Goal: Task Accomplishment & Management: Manage account settings

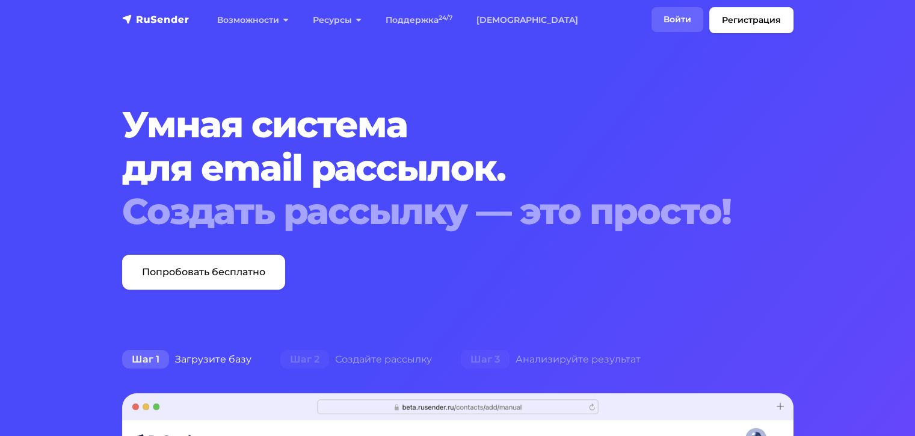
click at [677, 16] on link "Войти" at bounding box center [678, 19] width 52 height 25
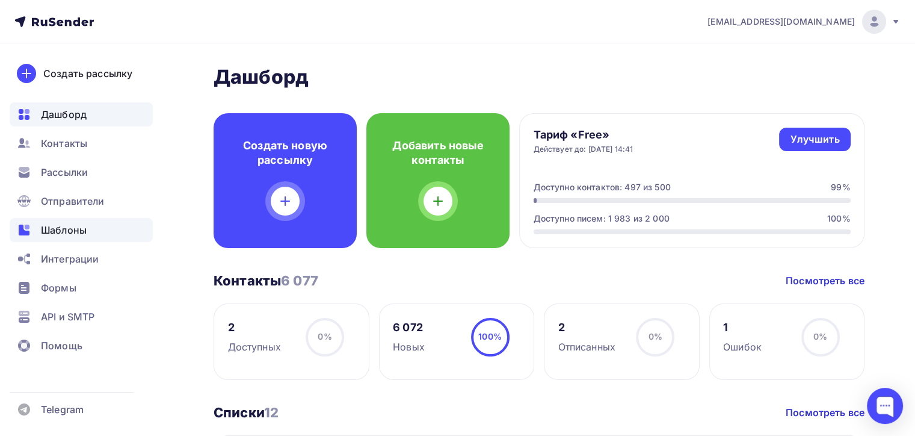
click at [82, 226] on span "Шаблоны" at bounding box center [64, 230] width 46 height 14
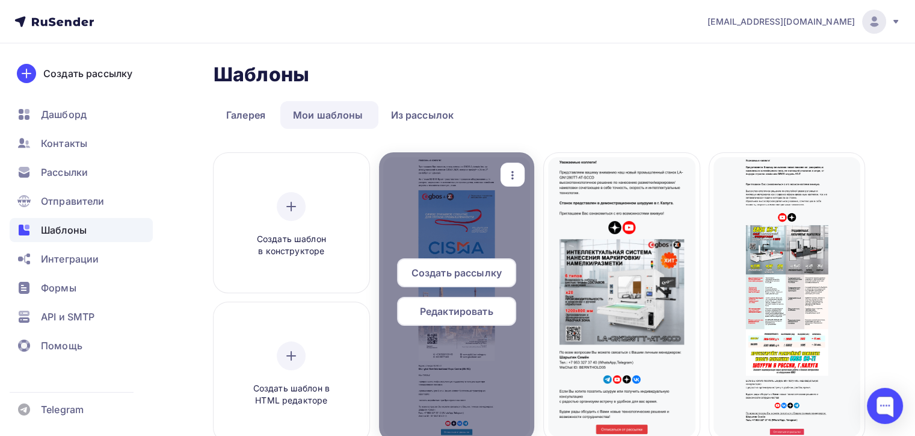
scroll to position [60, 0]
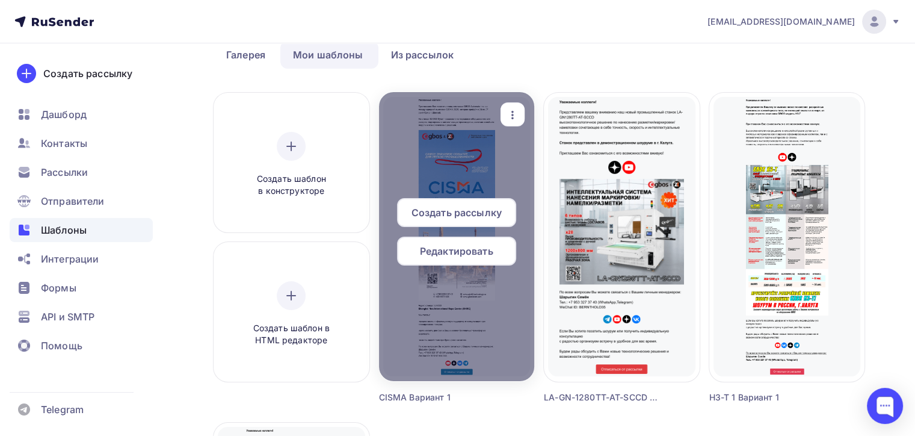
click at [475, 215] on span "Создать рассылку" at bounding box center [457, 212] width 90 height 14
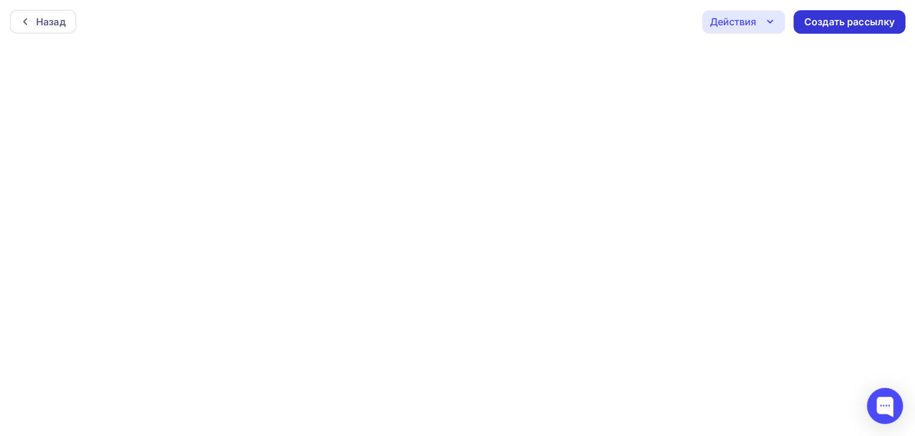
click at [853, 21] on div "Создать рассылку" at bounding box center [849, 22] width 90 height 14
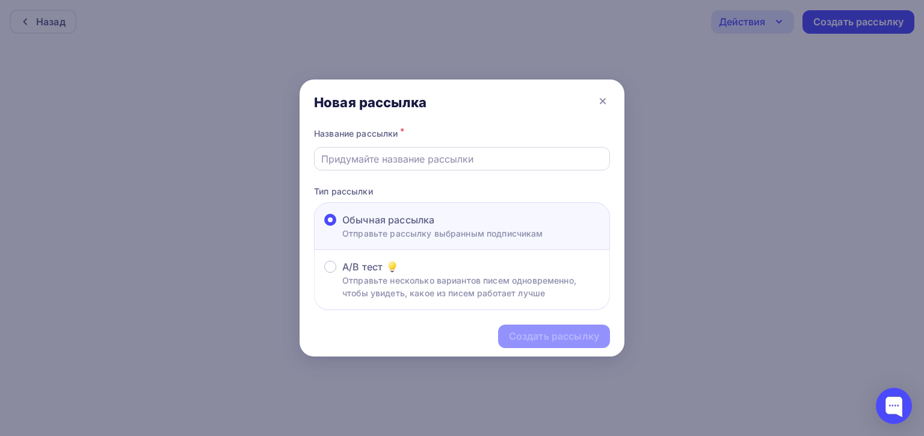
click at [416, 160] on input "text" at bounding box center [462, 159] width 282 height 14
type input "cisma test"
click at [566, 313] on div "Создать рассылку" at bounding box center [462, 336] width 325 height 52
click at [570, 324] on div "Создать рассылку" at bounding box center [554, 335] width 112 height 23
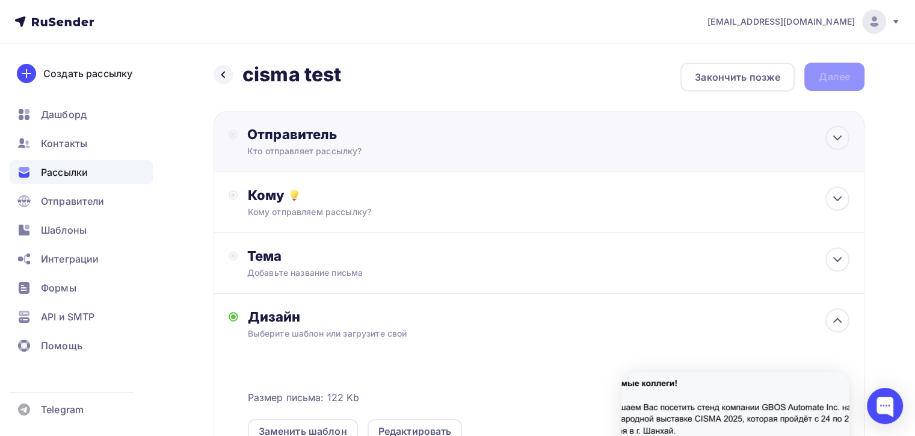
click at [382, 138] on div "Отправитель" at bounding box center [377, 134] width 261 height 17
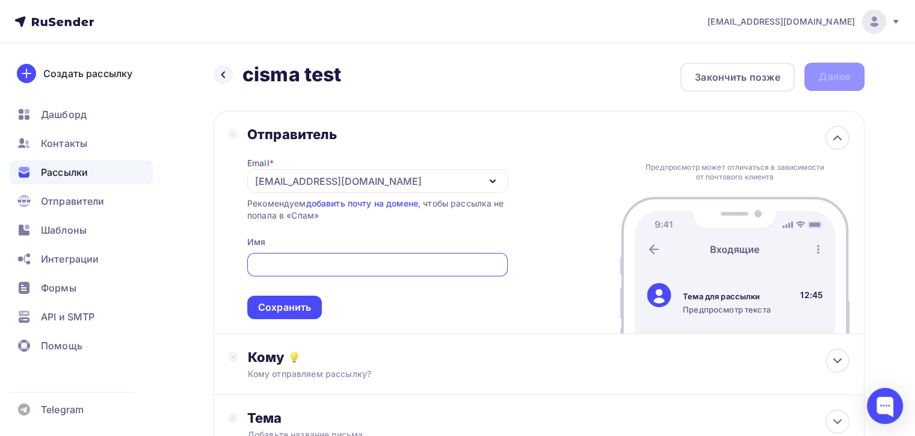
click at [342, 164] on div "Email * naduvaev1@gmail.com 100@zipkittech.ru naduvaev1@gmail.com Добавить отпр…" at bounding box center [377, 231] width 261 height 176
click at [347, 174] on div "[EMAIL_ADDRESS][DOMAIN_NAME]" at bounding box center [338, 181] width 167 height 14
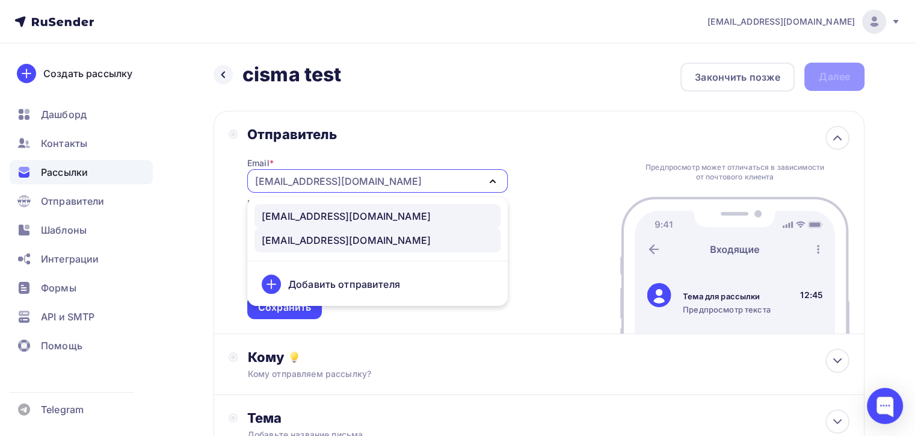
click at [333, 216] on div "100@zipkittech.ru" at bounding box center [346, 216] width 169 height 14
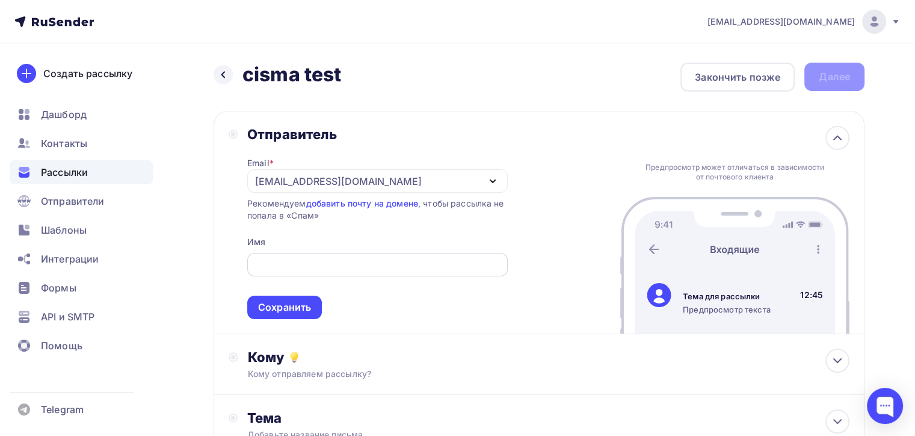
click at [305, 261] on input "text" at bounding box center [377, 264] width 247 height 14
type input "zipkittech"
click at [292, 296] on div "Сохранить" at bounding box center [284, 306] width 75 height 23
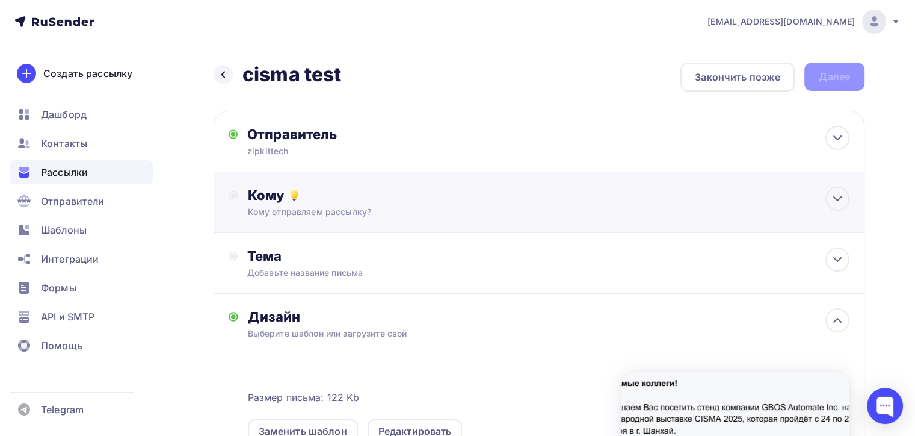
click at [396, 205] on div "Кому Кому отправляем рассылку? Списки получателей Выберите список Все списки id…" at bounding box center [549, 202] width 602 height 31
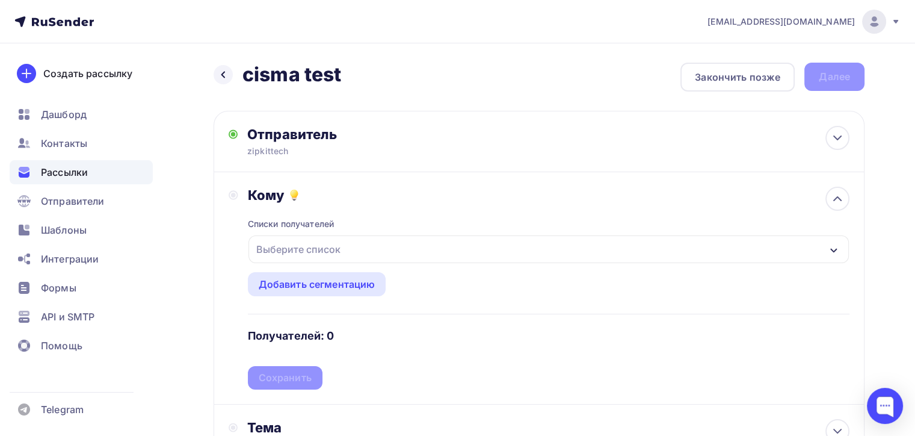
click at [282, 257] on div "Выберите список" at bounding box center [298, 249] width 94 height 22
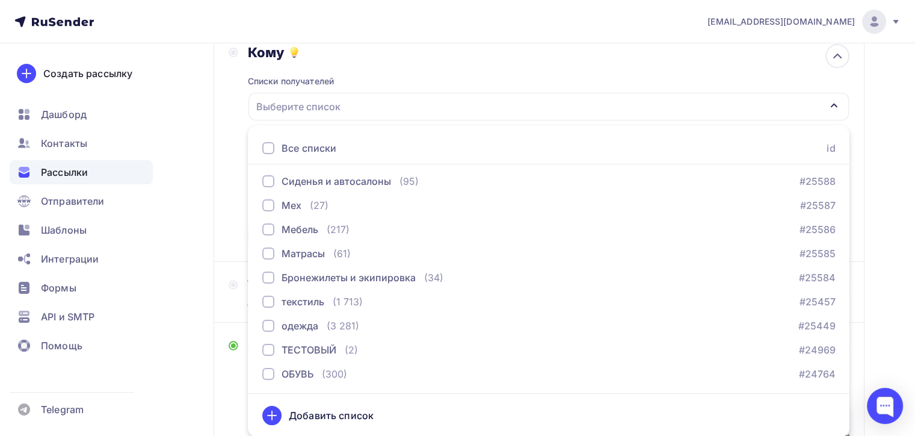
scroll to position [383, 0]
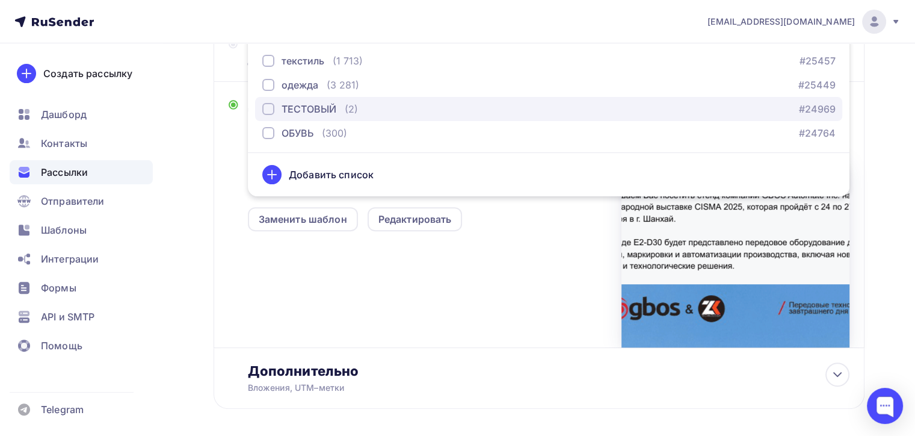
click at [272, 113] on div "button" at bounding box center [268, 109] width 12 height 12
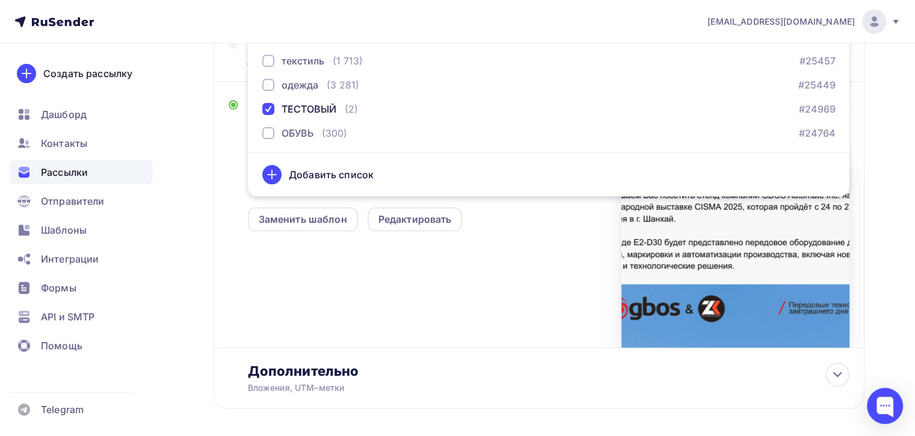
click at [492, 256] on div "Размер письма: 122 Kb Заменить шаблон Редактировать" at bounding box center [549, 247] width 602 height 200
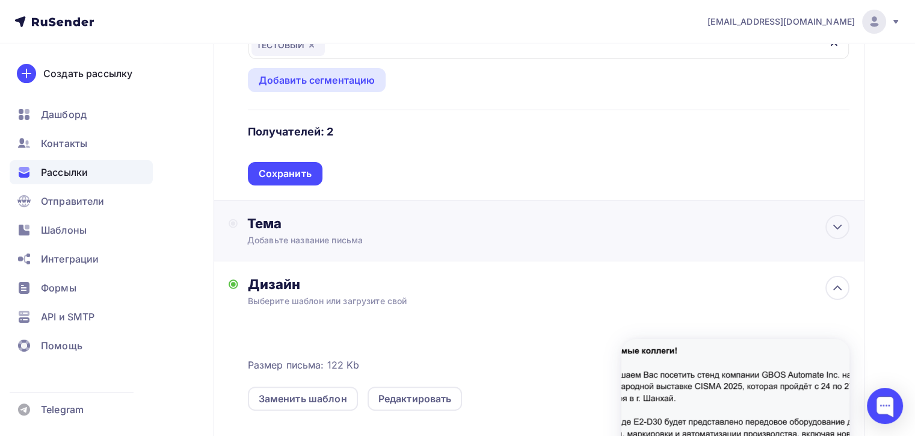
scroll to position [203, 0]
click at [404, 233] on div "Тема Добавьте название письма Тема * Рекомендуем использовать не более 150 симв…" at bounding box center [366, 231] width 238 height 31
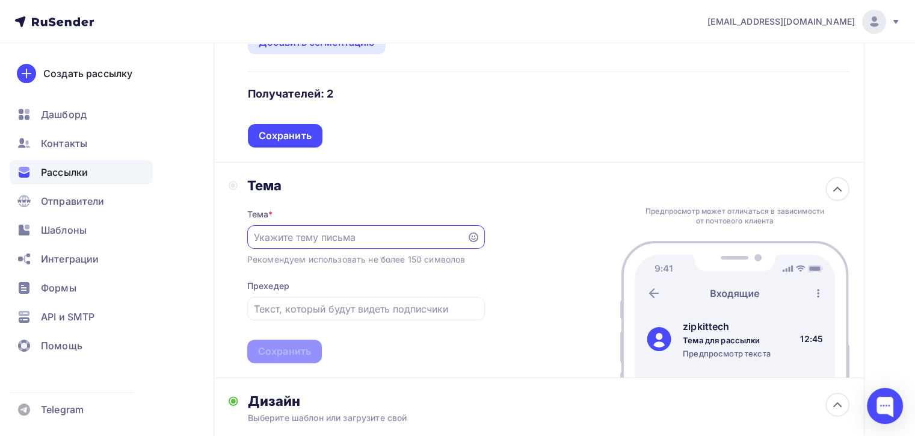
scroll to position [263, 0]
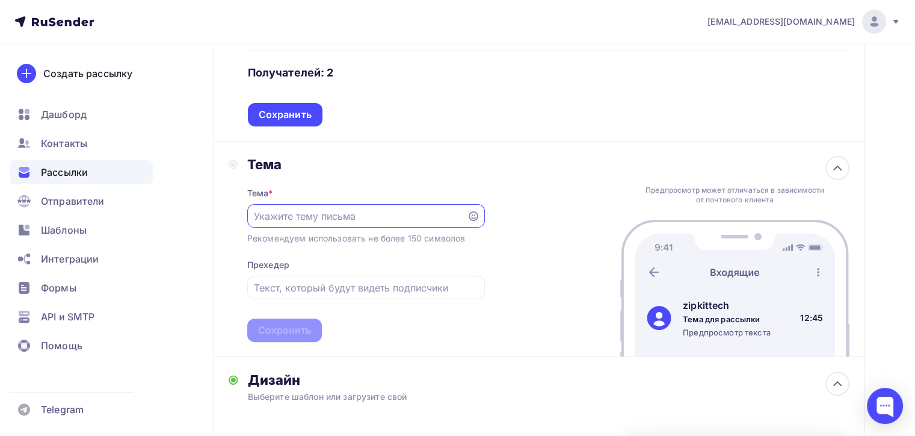
type input "H"
type input "Раскройные системы"
click at [312, 276] on div at bounding box center [366, 287] width 238 height 23
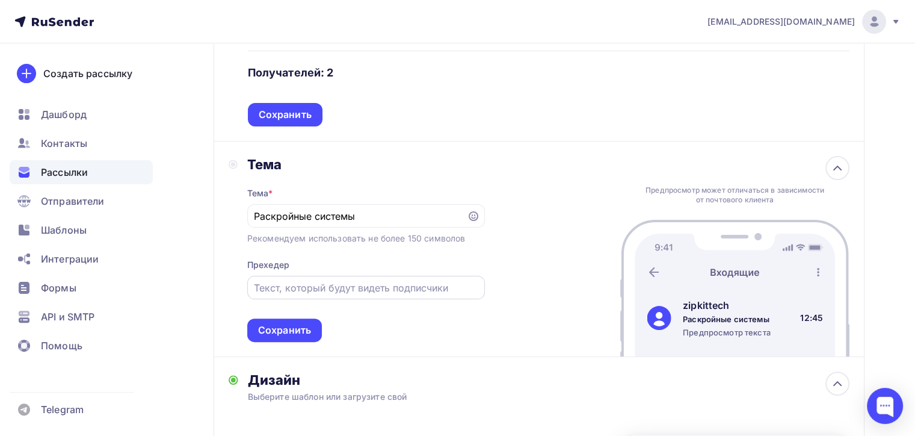
click at [336, 280] on input "text" at bounding box center [366, 287] width 224 height 14
type input "Интеллектуальный раскрой"
click at [289, 327] on div "Сохранить" at bounding box center [284, 330] width 53 height 14
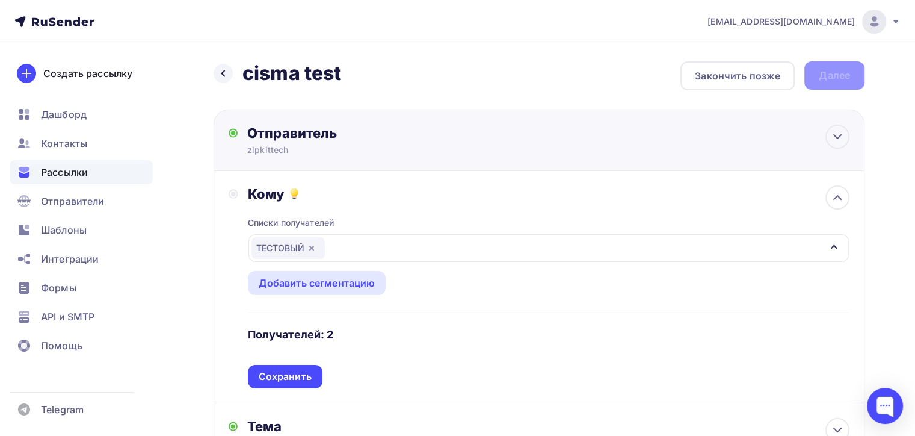
scroll to position [0, 0]
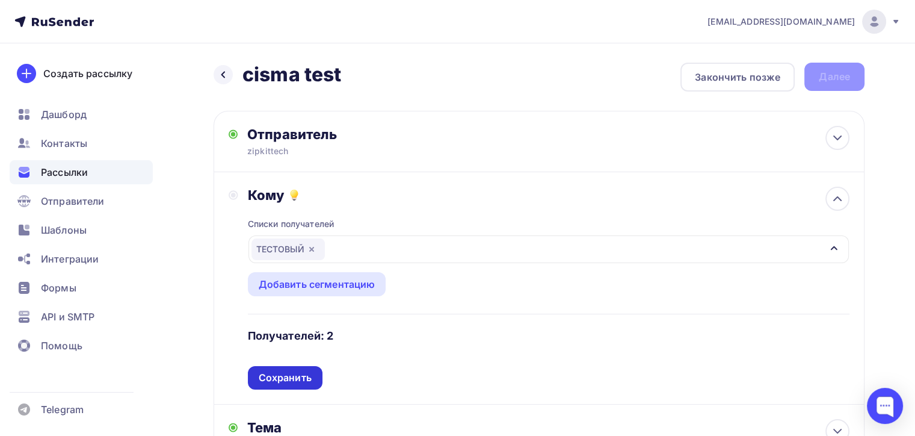
click at [297, 375] on div "Сохранить" at bounding box center [285, 378] width 53 height 14
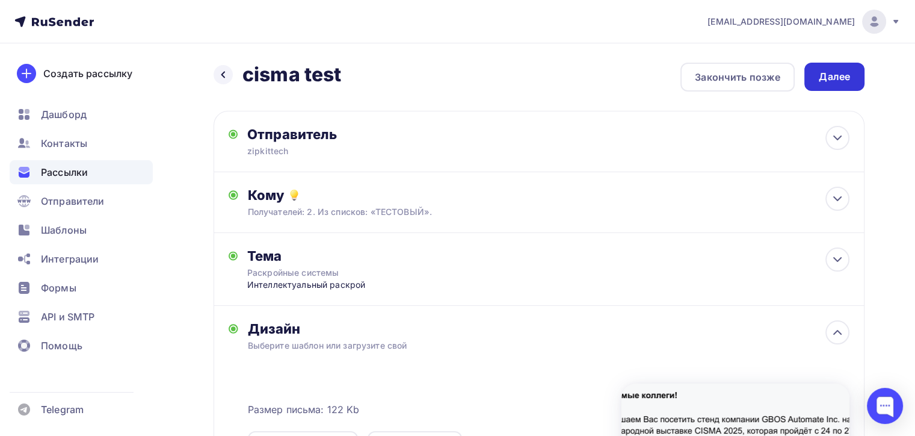
click at [834, 82] on div "Далее" at bounding box center [834, 77] width 31 height 14
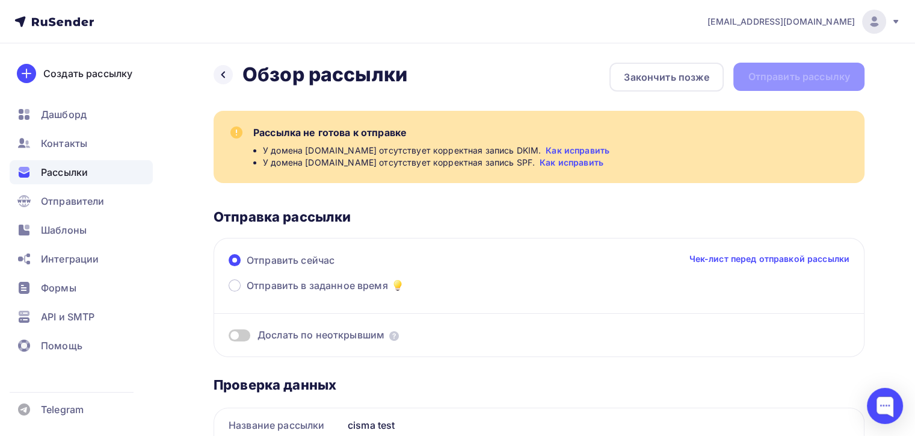
click at [546, 147] on link "Как исправить" at bounding box center [578, 150] width 64 height 12
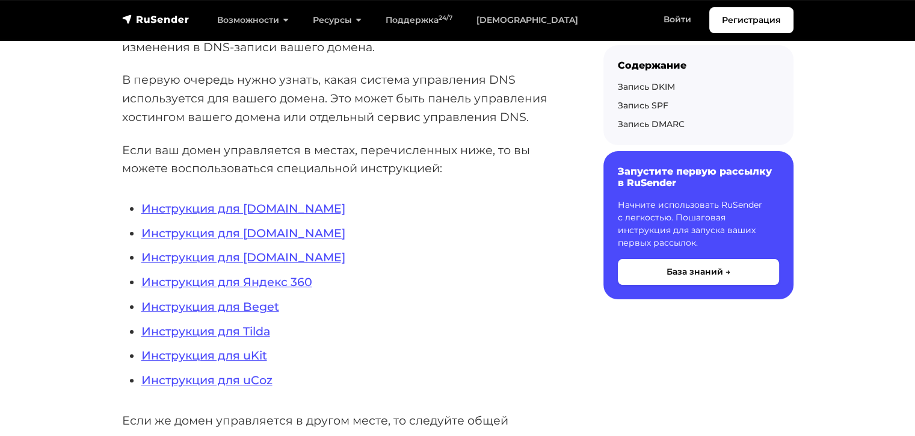
scroll to position [301, 0]
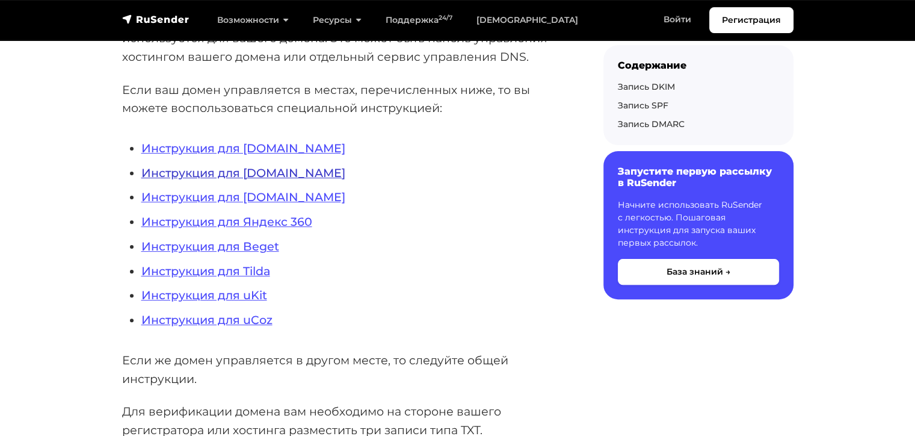
click at [266, 177] on link "Инструкция для Timeweb.ru" at bounding box center [243, 172] width 204 height 14
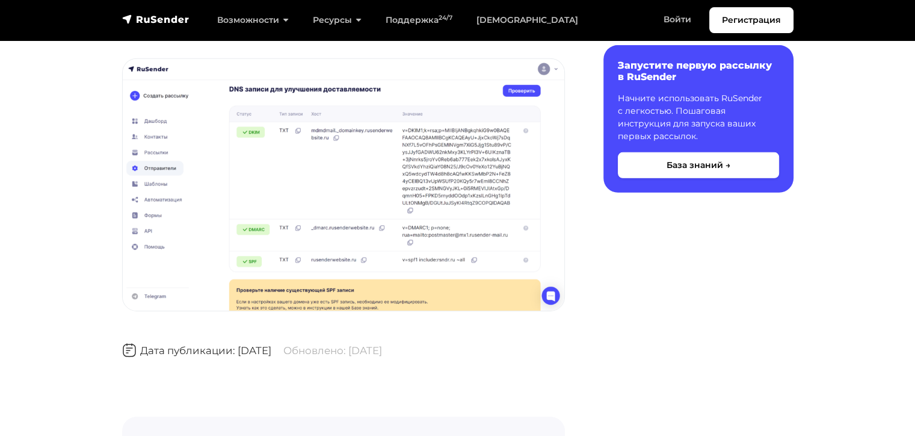
scroll to position [3730, 0]
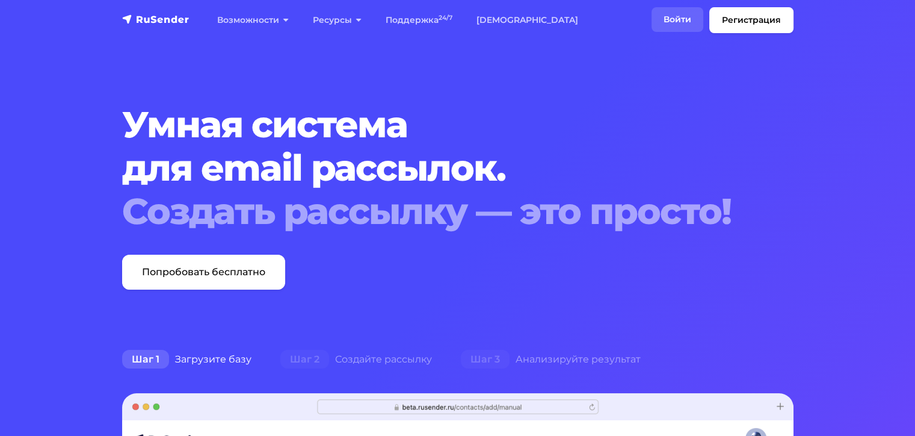
click at [676, 29] on link "Войти" at bounding box center [678, 19] width 52 height 25
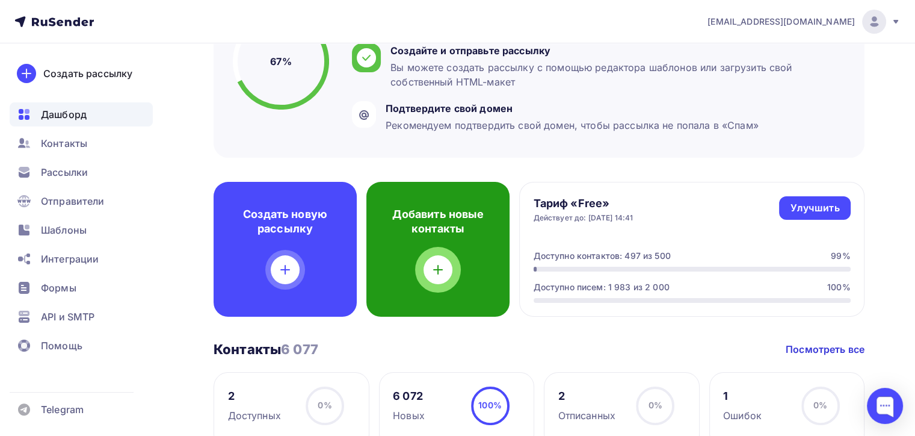
scroll to position [180, 0]
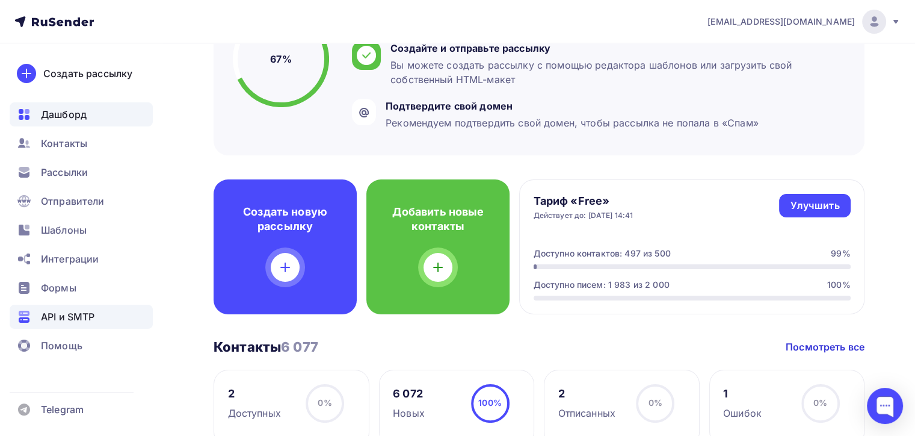
click at [79, 315] on span "API и SMTP" at bounding box center [68, 316] width 54 height 14
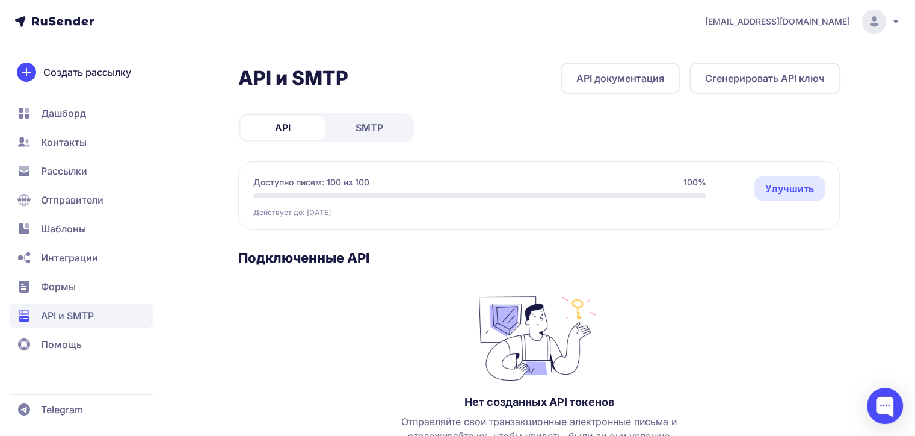
click at [93, 257] on span "Интеграции" at bounding box center [69, 257] width 57 height 14
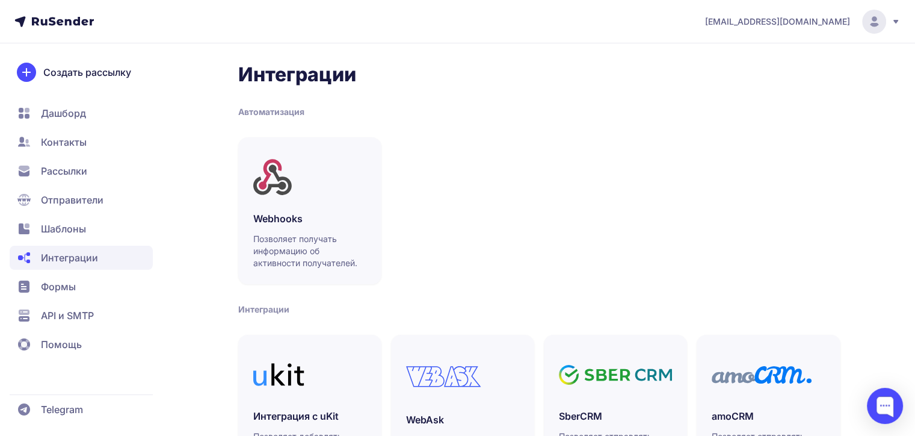
click at [851, 22] on div "naduvaev1@gmail.com" at bounding box center [803, 22] width 196 height 24
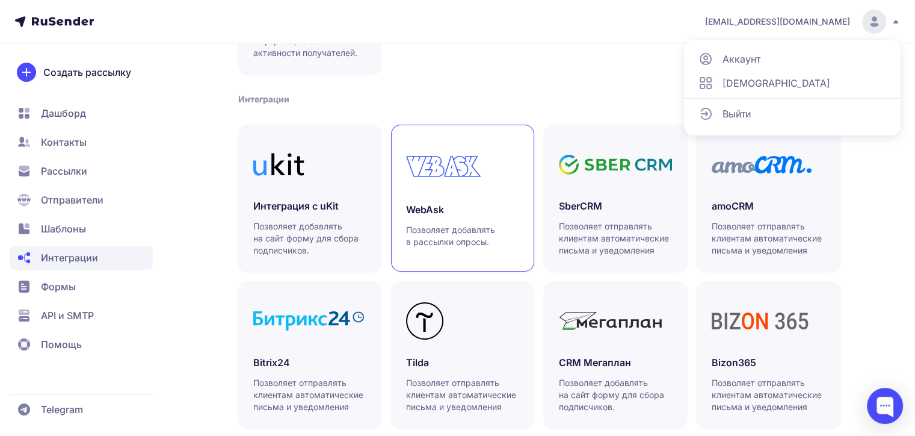
scroll to position [241, 0]
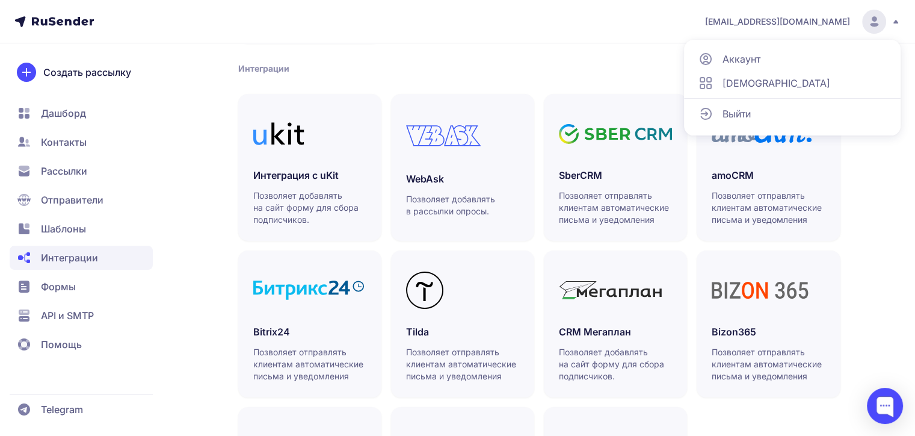
click at [55, 118] on span "Дашборд" at bounding box center [63, 113] width 45 height 14
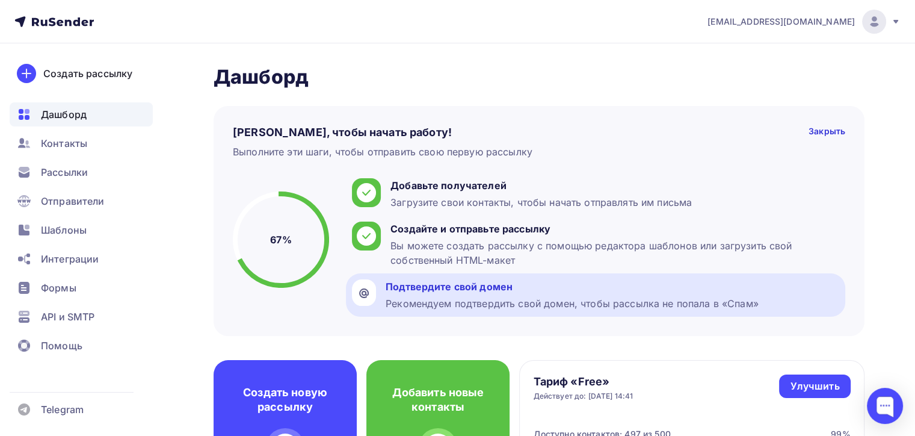
click at [498, 291] on div "Подтвердите свой домен" at bounding box center [572, 286] width 373 height 14
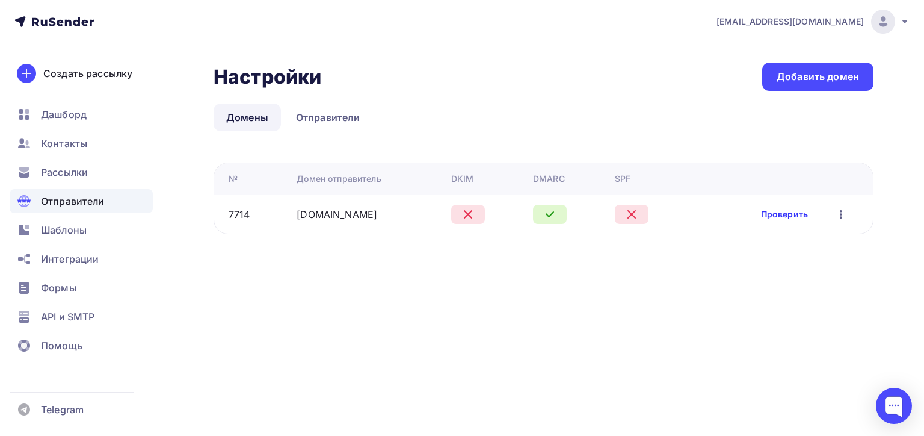
click at [780, 214] on link "Проверить" at bounding box center [784, 214] width 47 height 12
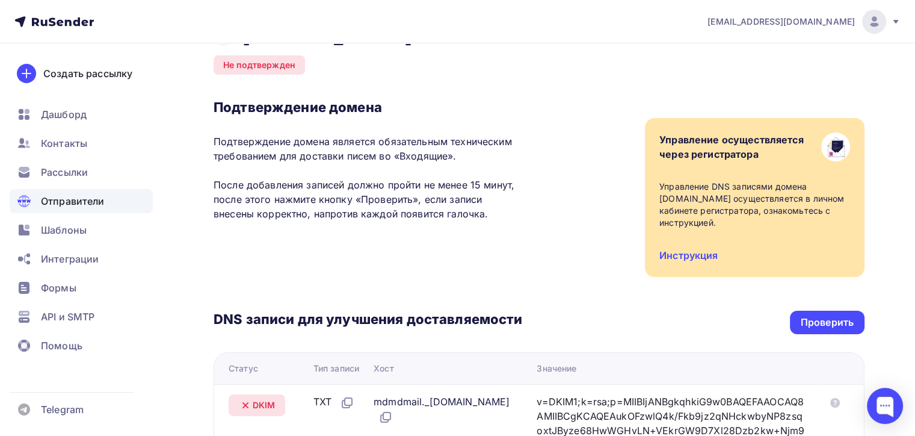
scroll to position [60, 0]
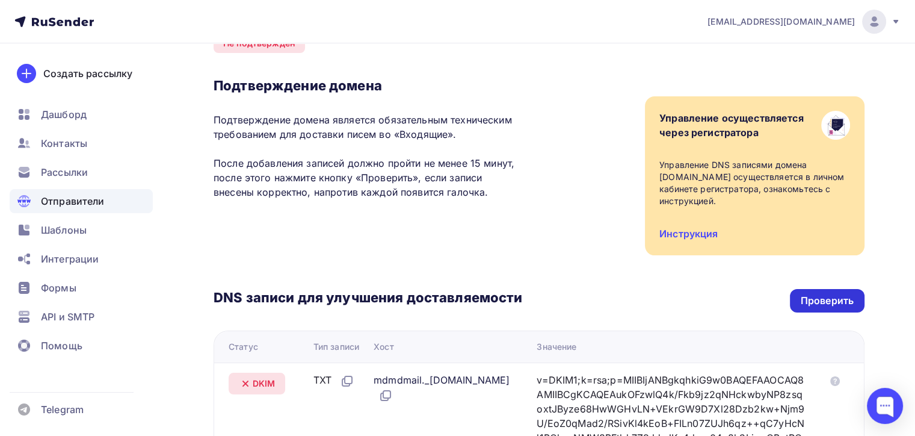
click at [804, 296] on div "Проверить" at bounding box center [827, 301] width 53 height 14
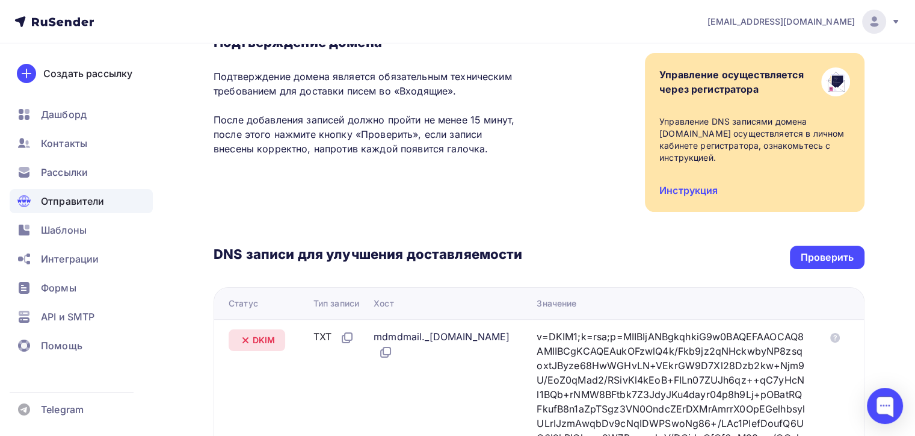
scroll to position [241, 0]
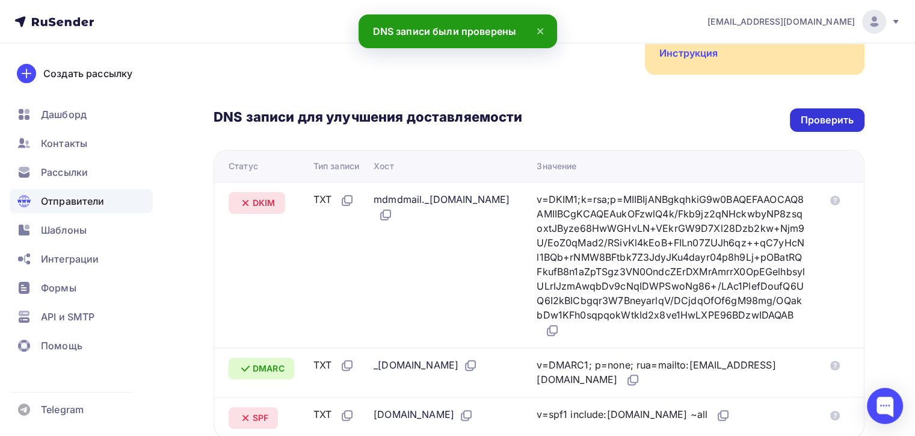
click at [821, 117] on div "Проверить" at bounding box center [827, 120] width 53 height 14
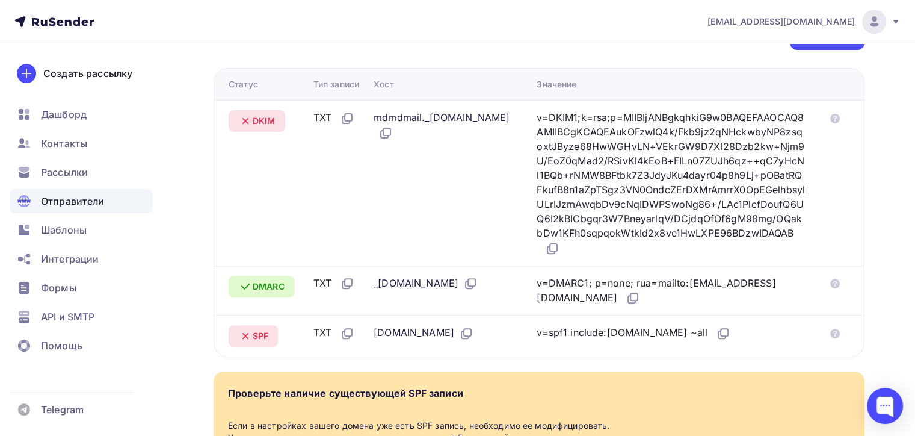
scroll to position [274, 0]
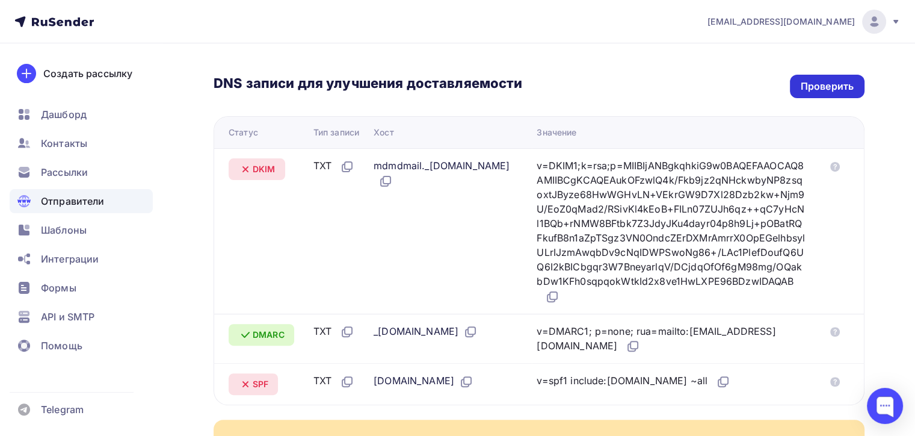
click at [847, 85] on div "Проверить" at bounding box center [827, 86] width 53 height 14
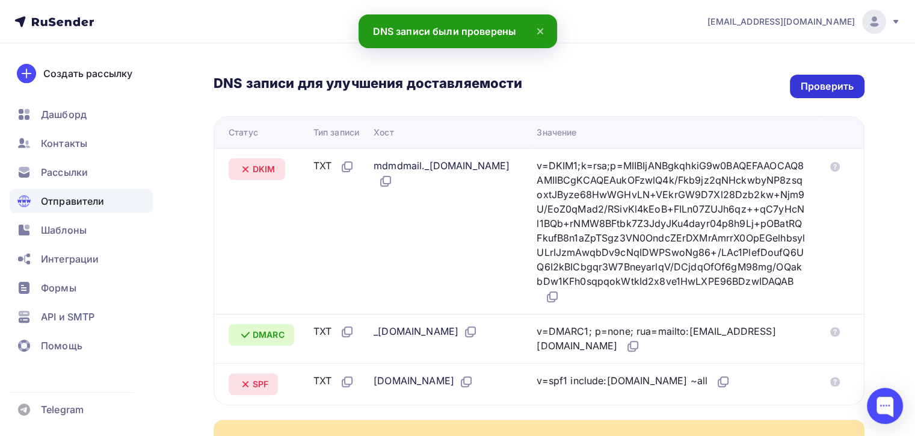
click at [800, 90] on div "Проверить" at bounding box center [827, 86] width 75 height 23
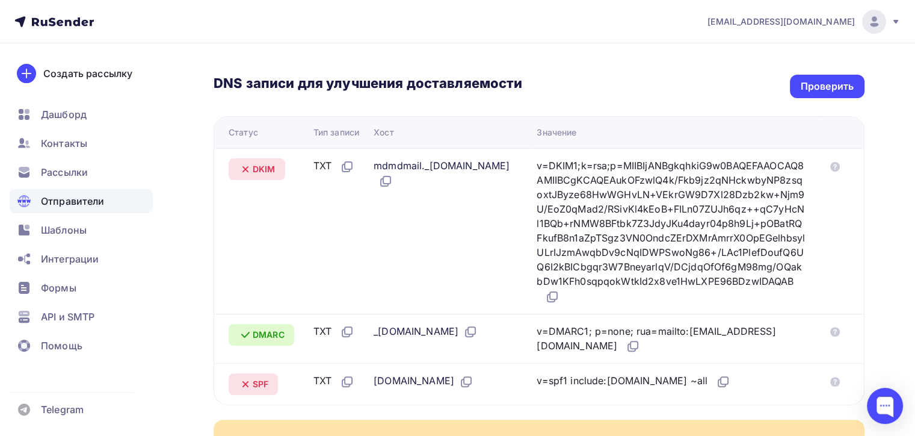
click at [270, 172] on span "DKIM" at bounding box center [264, 169] width 23 height 12
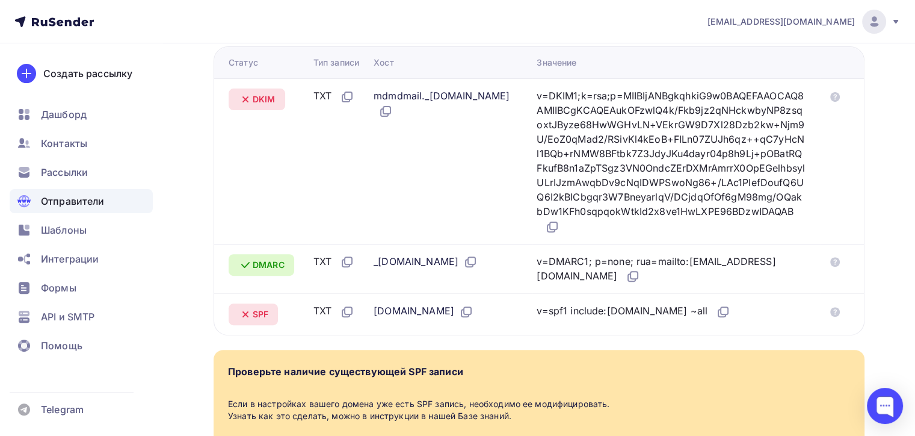
scroll to position [455, 0]
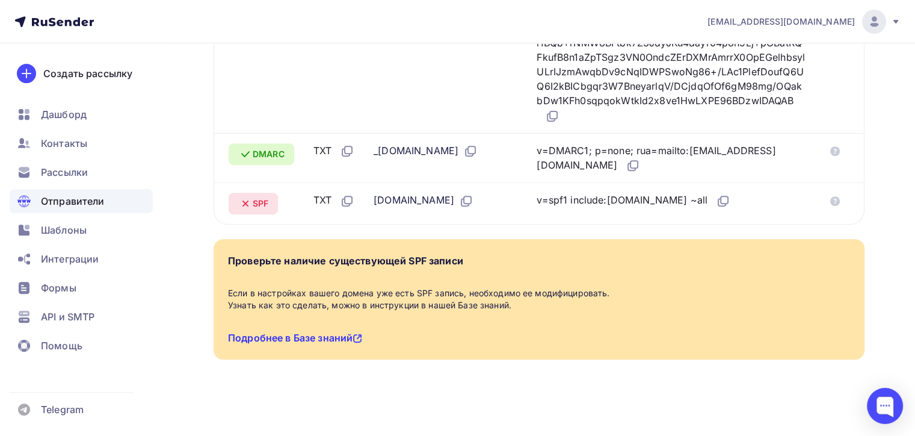
click at [327, 336] on link "Подробнее в Базе знаний" at bounding box center [295, 337] width 134 height 12
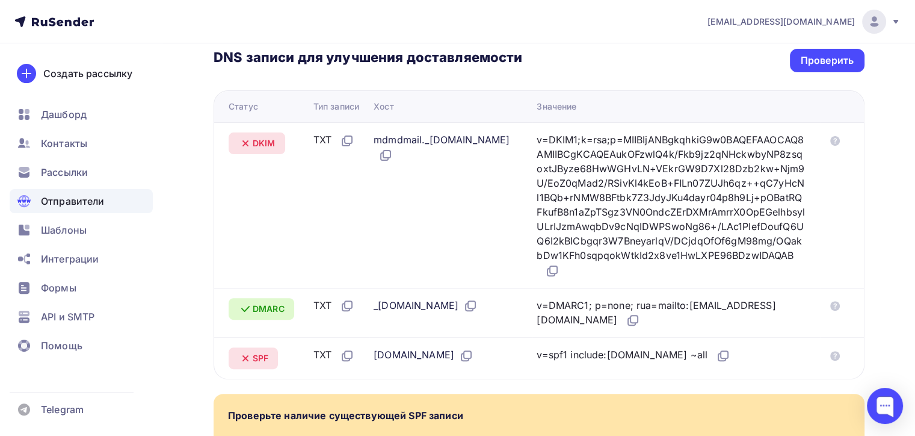
scroll to position [301, 0]
click at [831, 138] on icon at bounding box center [835, 140] width 10 height 10
click at [349, 137] on icon at bounding box center [347, 140] width 14 height 14
click at [350, 139] on icon at bounding box center [347, 140] width 14 height 14
click at [393, 155] on icon at bounding box center [385, 154] width 14 height 14
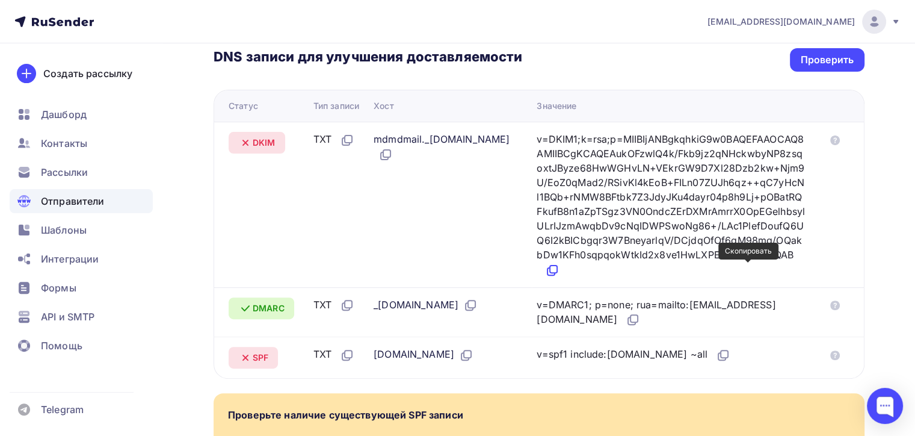
click at [560, 271] on icon at bounding box center [552, 270] width 14 height 14
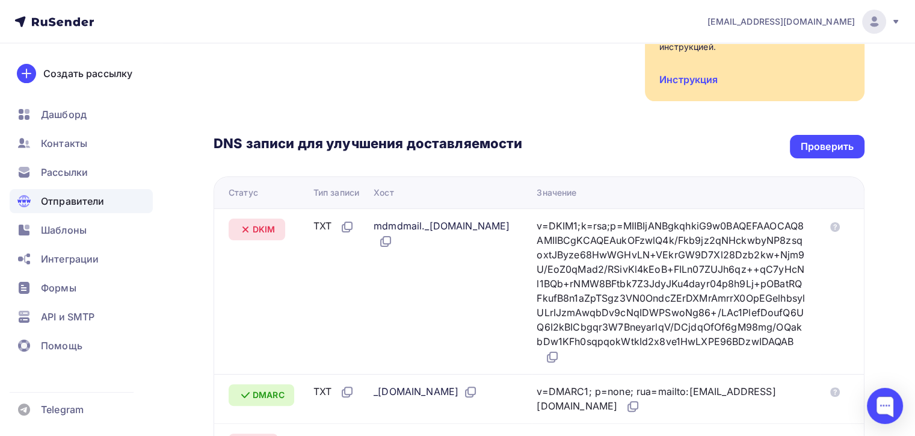
scroll to position [224, 0]
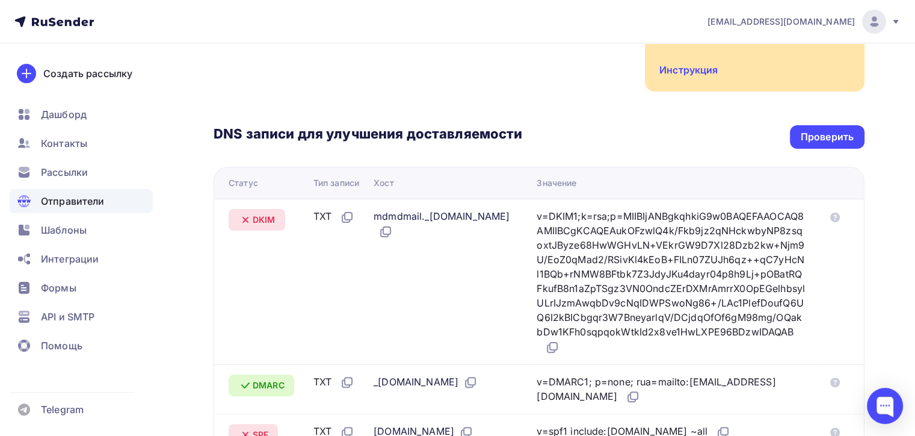
click at [409, 232] on div "mdmdmail._domainkey.zipkittech.ru" at bounding box center [446, 224] width 144 height 30
click at [393, 232] on icon at bounding box center [385, 231] width 14 height 14
click at [555, 348] on icon at bounding box center [550, 348] width 7 height 7
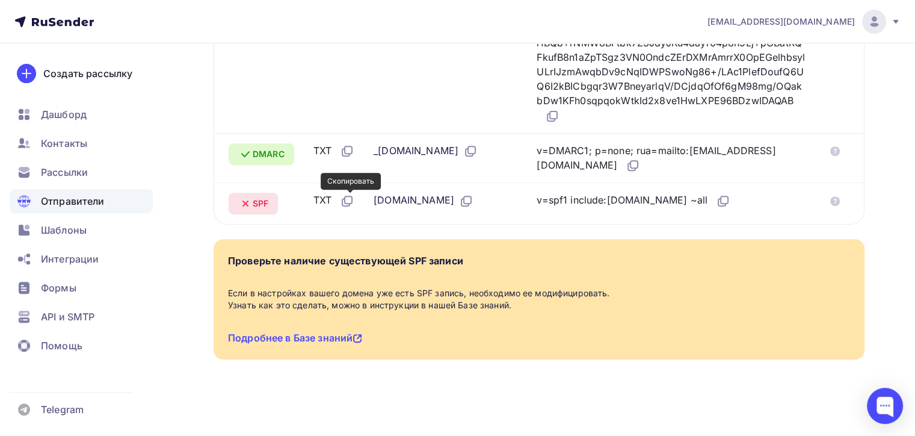
scroll to position [395, 0]
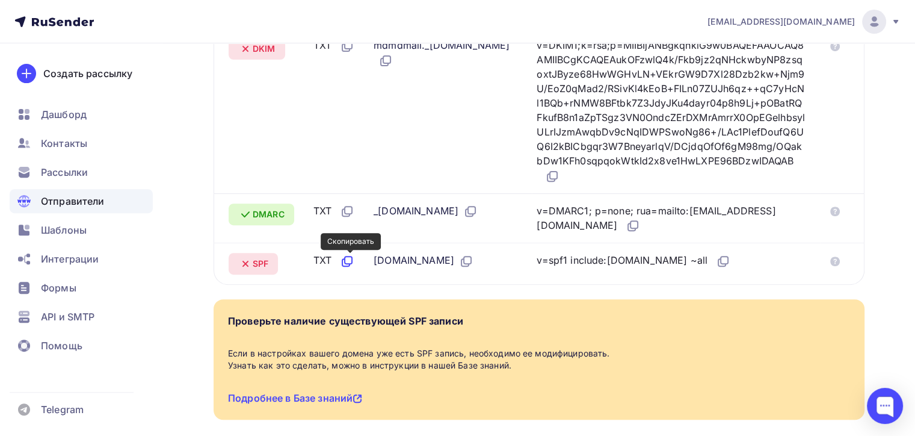
click at [354, 264] on icon at bounding box center [347, 261] width 14 height 14
click at [459, 266] on icon at bounding box center [466, 261] width 14 height 14
click at [716, 265] on icon at bounding box center [723, 261] width 14 height 14
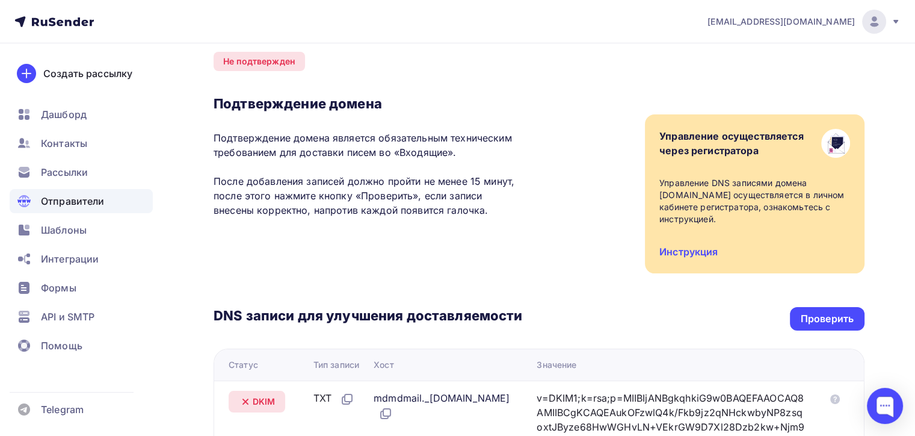
scroll to position [0, 0]
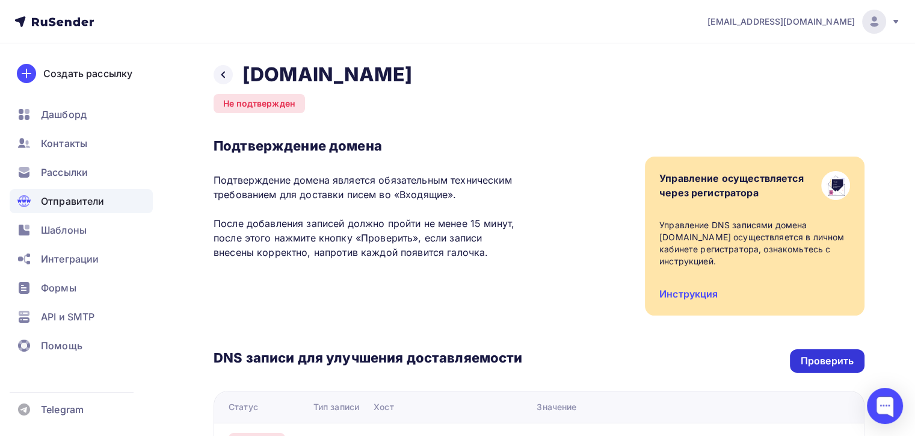
click at [825, 349] on div "Проверить" at bounding box center [827, 360] width 75 height 23
click at [825, 363] on div "Проверить" at bounding box center [827, 361] width 53 height 14
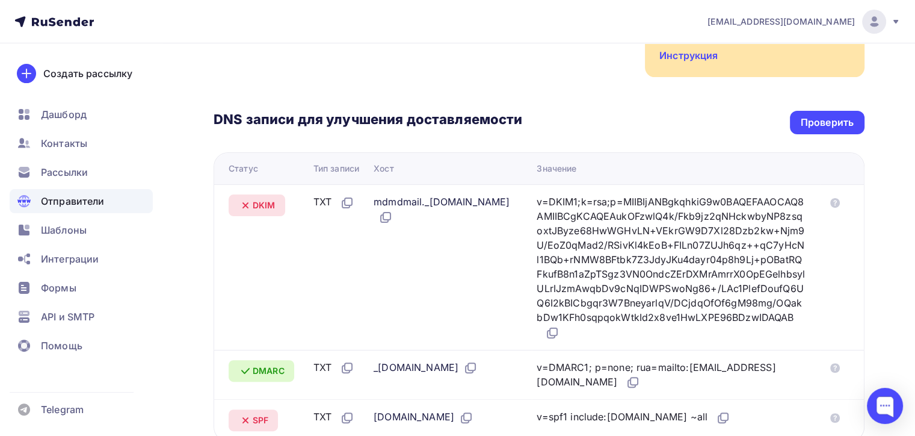
scroll to position [241, 0]
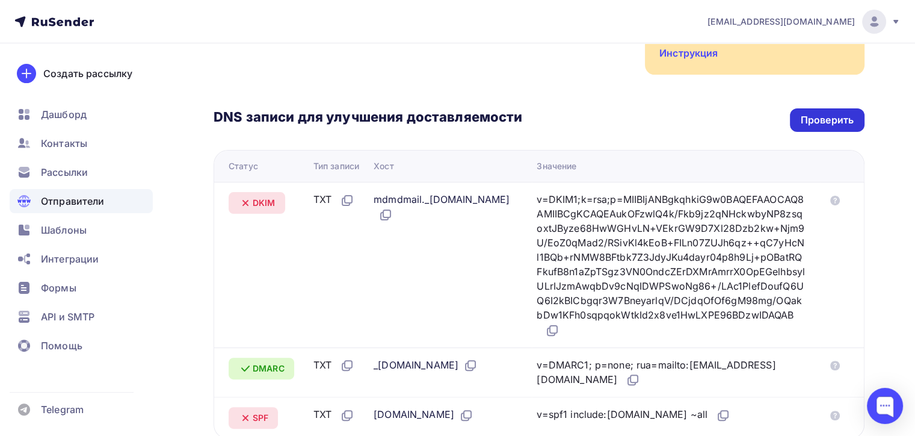
click at [837, 131] on div "Проверить" at bounding box center [827, 119] width 75 height 23
click at [818, 133] on div "DNS записи для улучшения доставляемости Проверить Статус Тип записи Хост Значен…" at bounding box center [539, 257] width 651 height 364
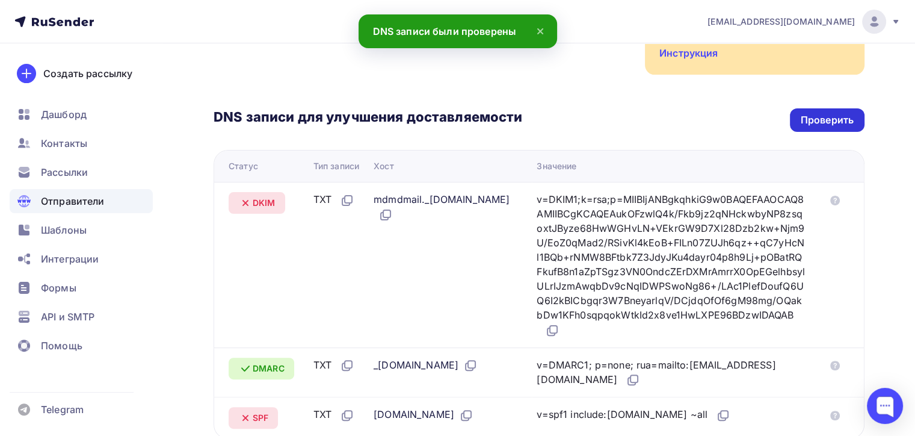
click at [819, 125] on div "Проверить" at bounding box center [827, 120] width 53 height 14
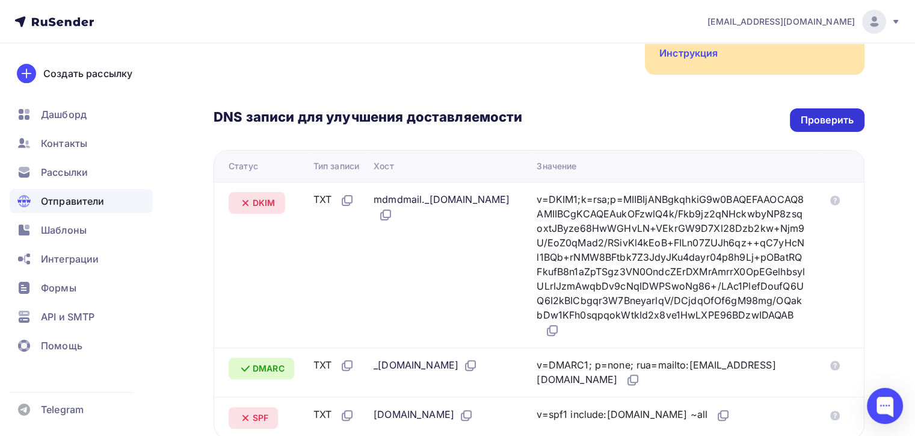
click at [859, 119] on div "Проверить" at bounding box center [827, 119] width 75 height 23
click at [852, 119] on div "Проверить" at bounding box center [827, 120] width 53 height 14
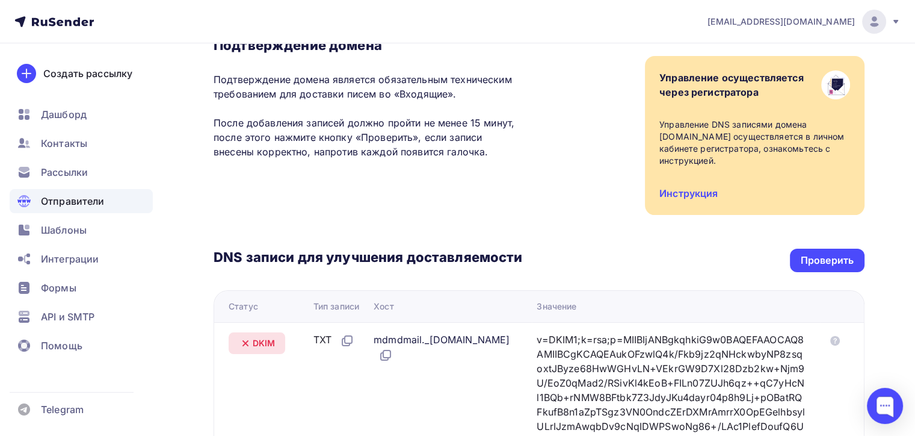
scroll to position [94, 0]
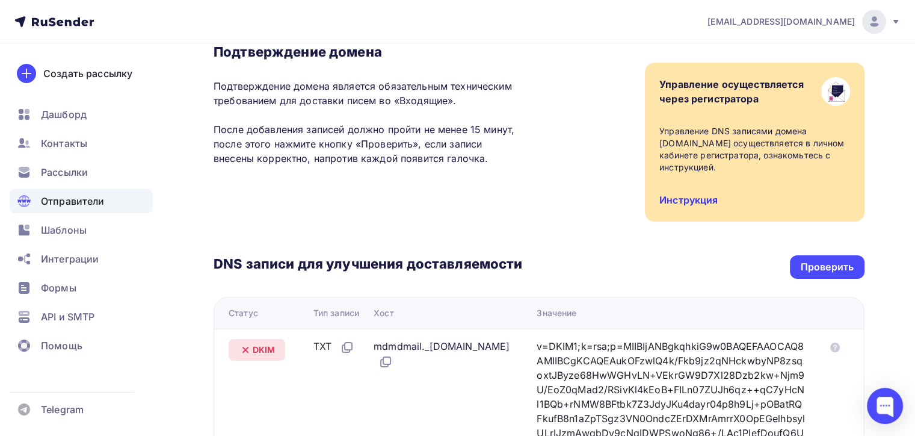
click at [697, 201] on link "Инструкция" at bounding box center [688, 200] width 58 height 12
click at [879, 412] on div at bounding box center [885, 405] width 36 height 36
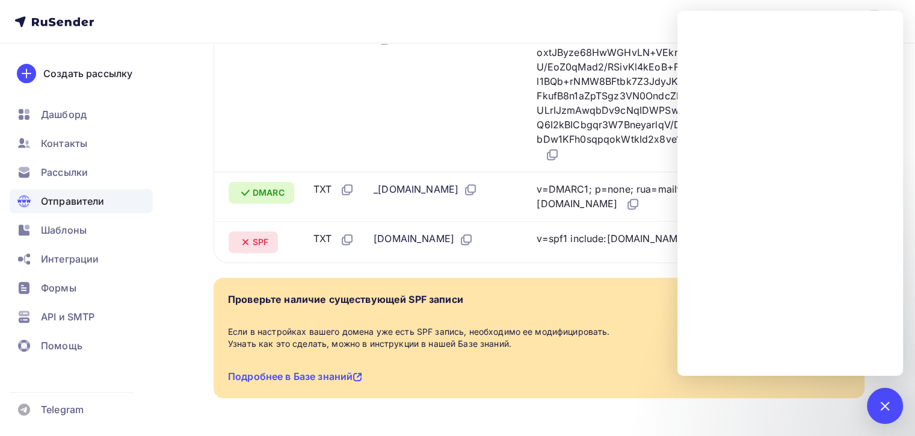
scroll to position [395, 0]
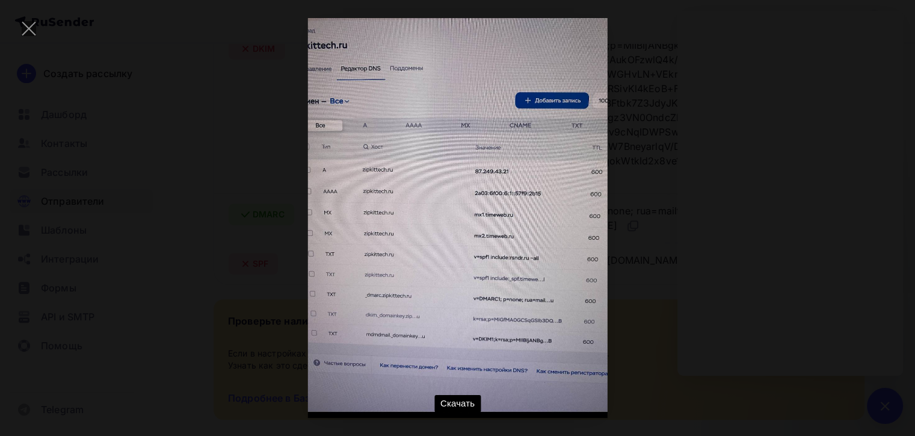
click at [516, 193] on div "Скачать" at bounding box center [457, 217] width 879 height 399
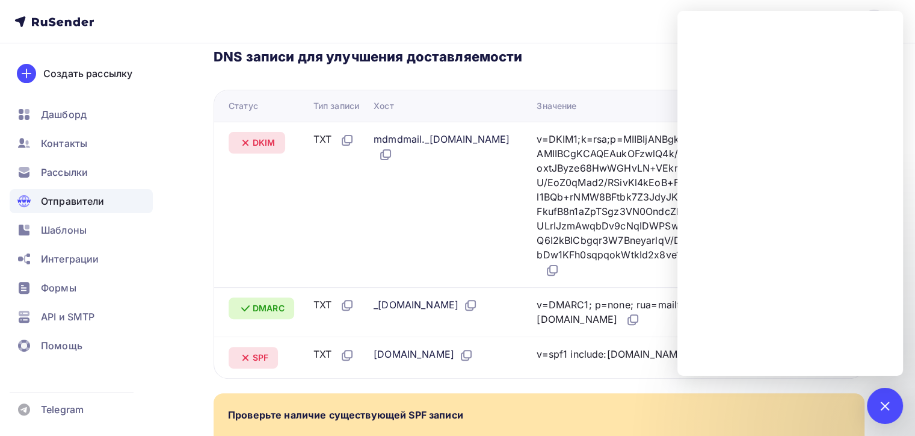
scroll to position [154, 0]
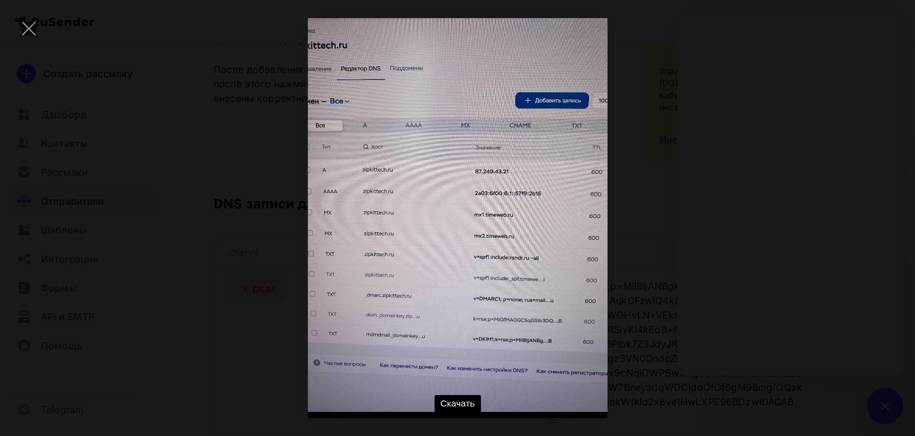
click at [670, 191] on div "Скачать" at bounding box center [457, 217] width 879 height 399
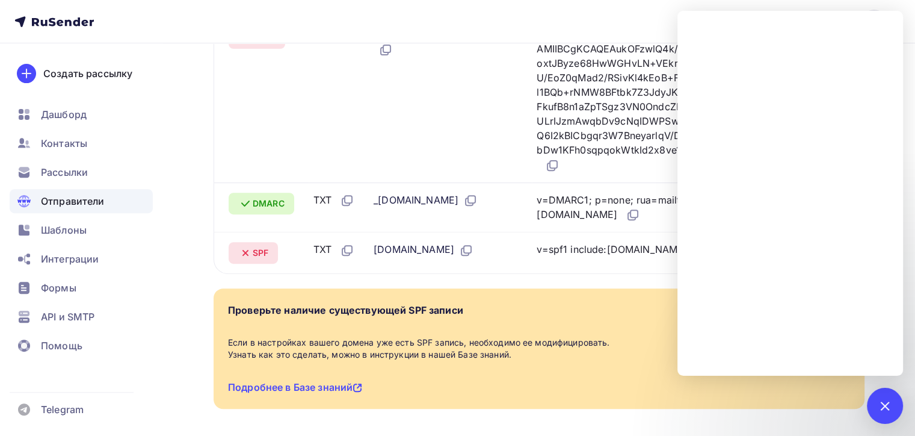
scroll to position [335, 0]
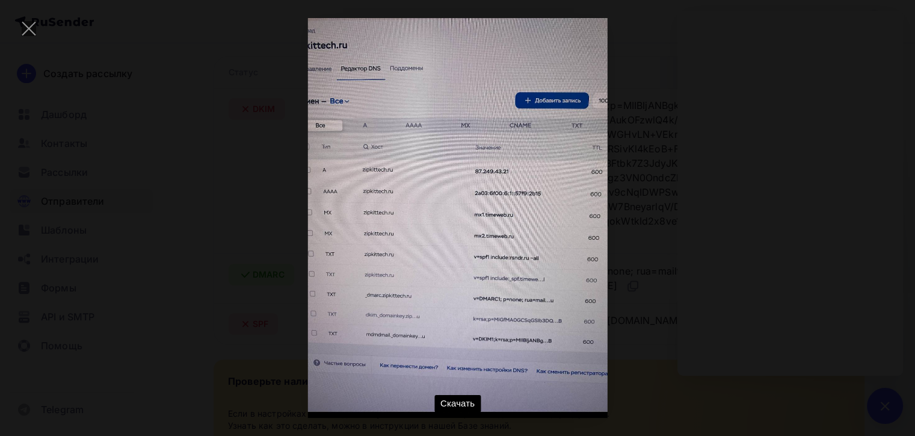
click at [806, 236] on div "Скачать" at bounding box center [457, 217] width 879 height 399
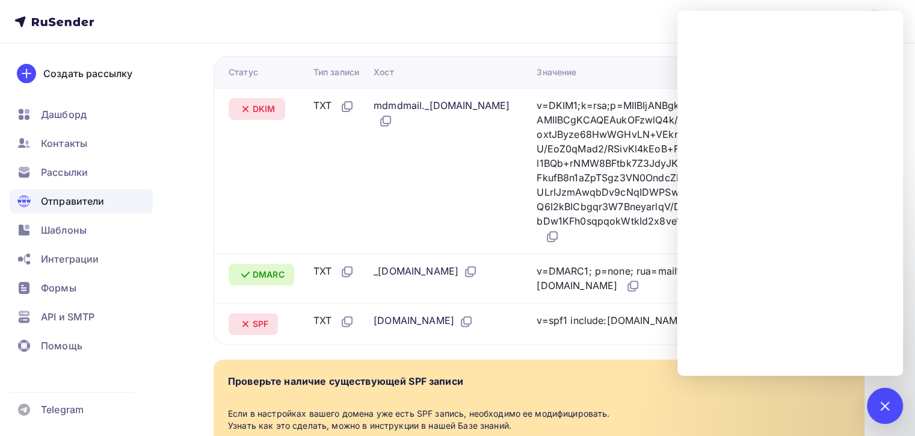
click at [547, 31] on nav "naduvaev1@gmail.com Аккаунт Тарифы Выйти Создать рассылку Дашборд Контакты Расс…" at bounding box center [457, 21] width 915 height 43
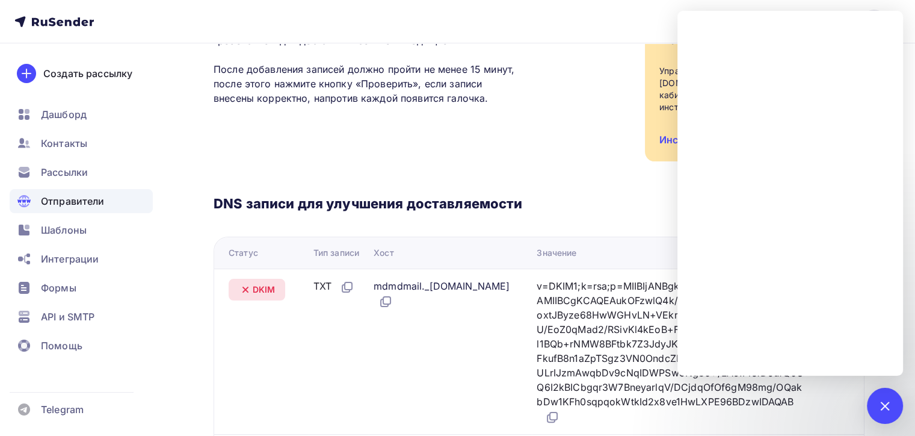
scroll to position [0, 0]
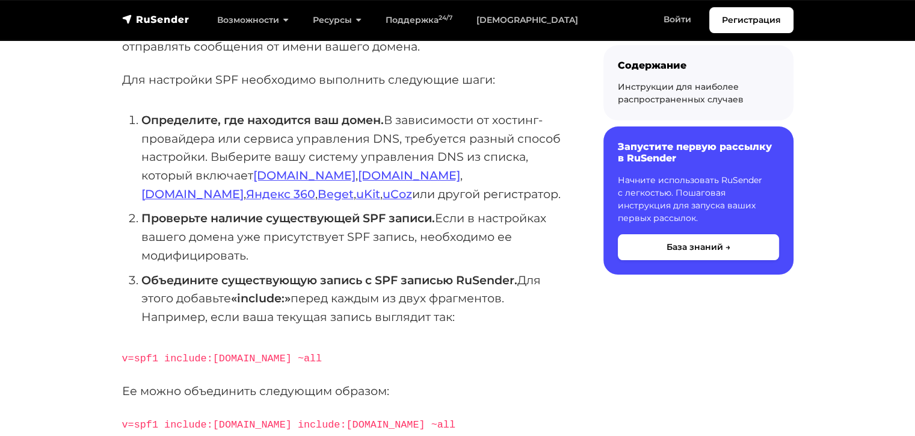
scroll to position [241, 0]
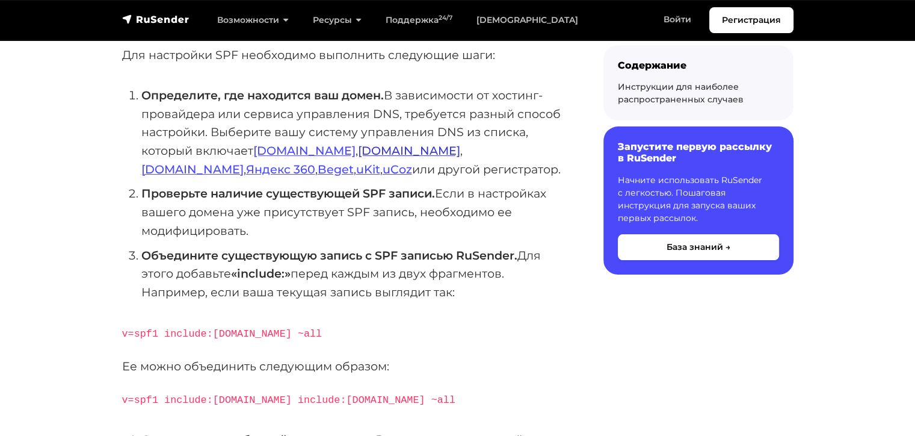
click at [358, 151] on link "Timeweb.ru" at bounding box center [409, 150] width 102 height 14
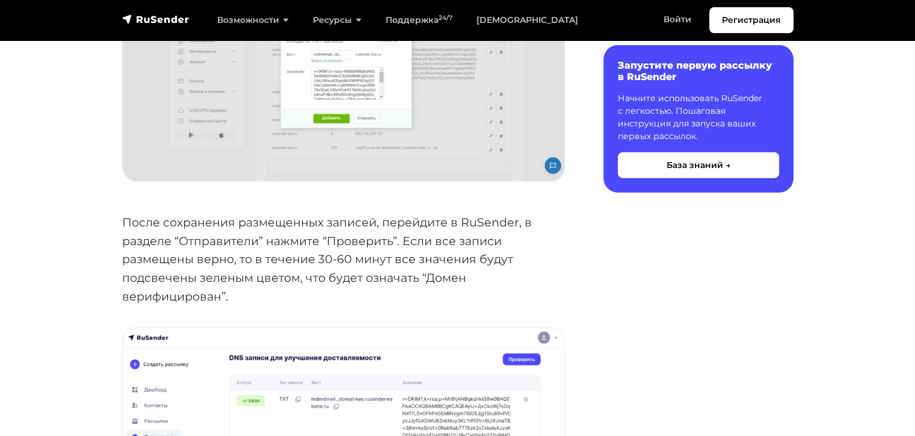
scroll to position [3369, 0]
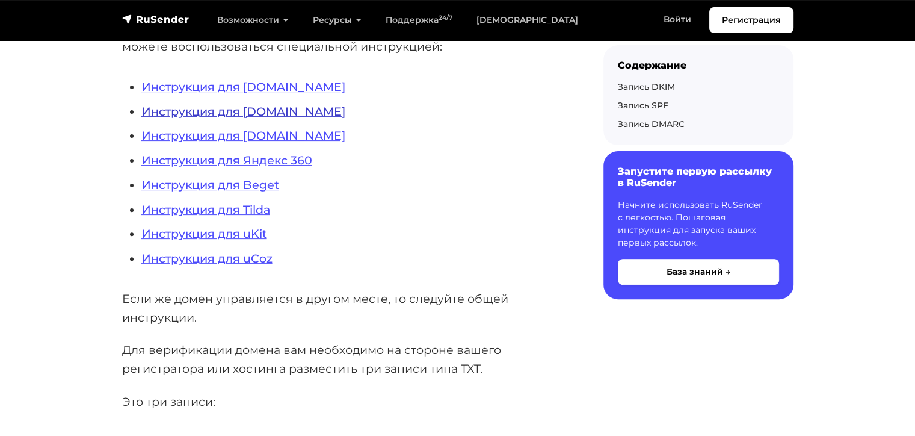
scroll to position [361, 0]
click at [224, 113] on link "Инструкция для [DOMAIN_NAME]" at bounding box center [243, 112] width 204 height 14
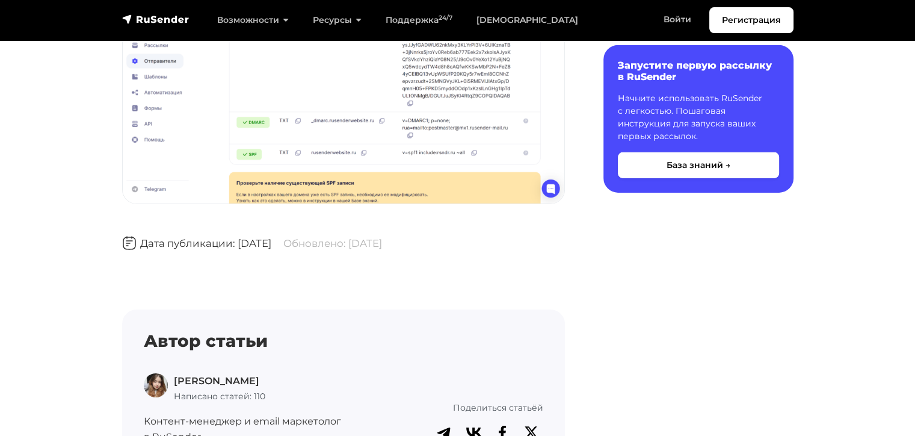
scroll to position [4078, 0]
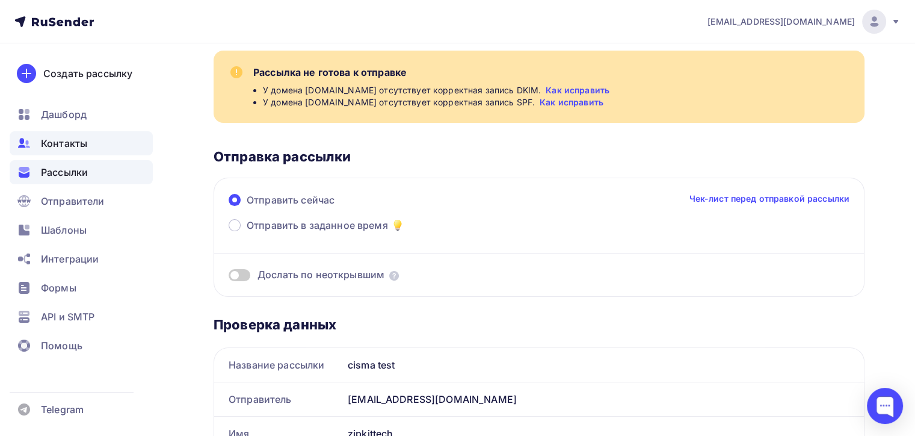
click at [81, 144] on span "Контакты" at bounding box center [64, 143] width 46 height 14
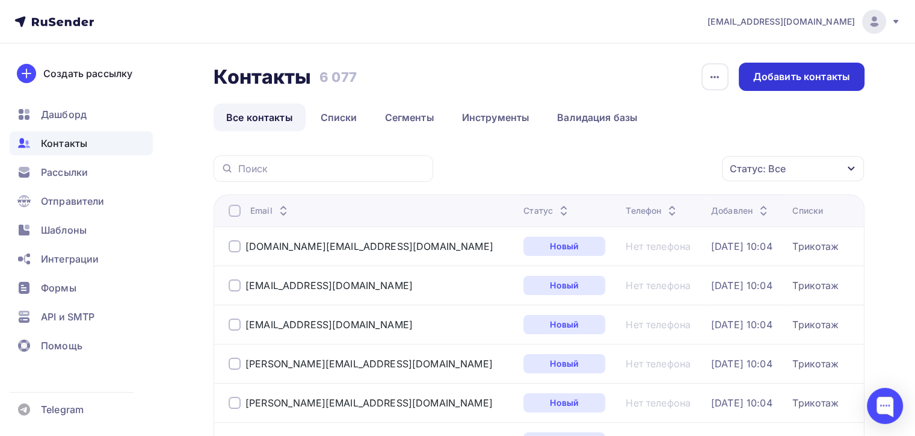
click at [780, 77] on div "Добавить контакты" at bounding box center [801, 77] width 97 height 14
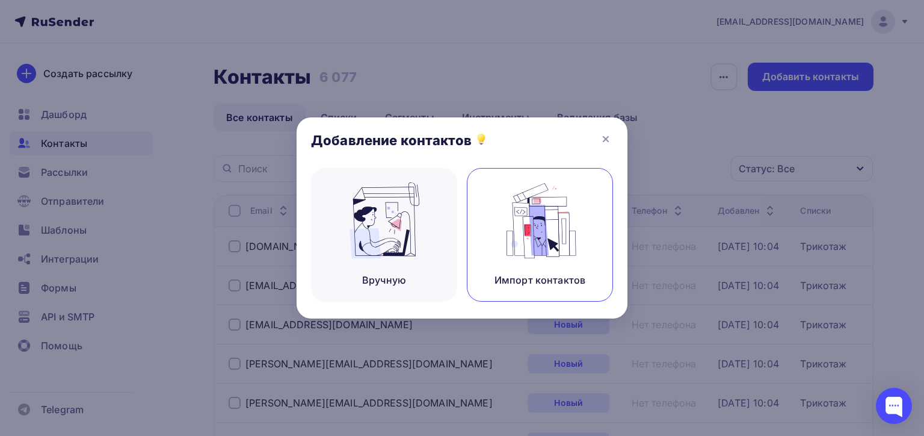
click at [516, 221] on div "Импорт контактов" at bounding box center [540, 235] width 146 height 134
click at [517, 273] on div "Импорт контактов" at bounding box center [540, 280] width 91 height 14
click at [540, 257] on div "Импорт контактов" at bounding box center [540, 235] width 146 height 134
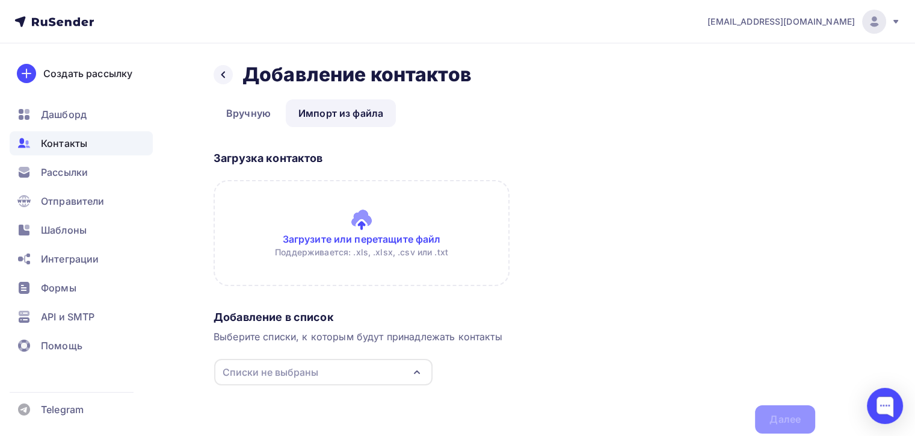
click at [325, 251] on input "file" at bounding box center [362, 233] width 296 height 106
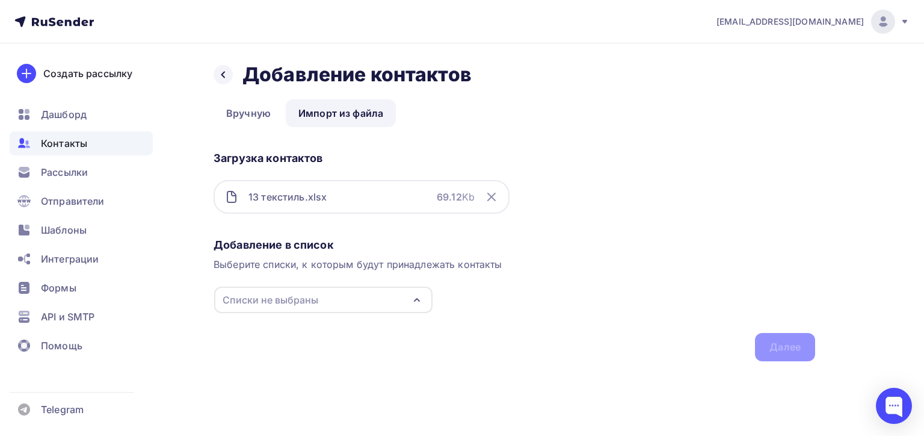
click at [305, 301] on div "Списки не выбраны" at bounding box center [271, 299] width 96 height 14
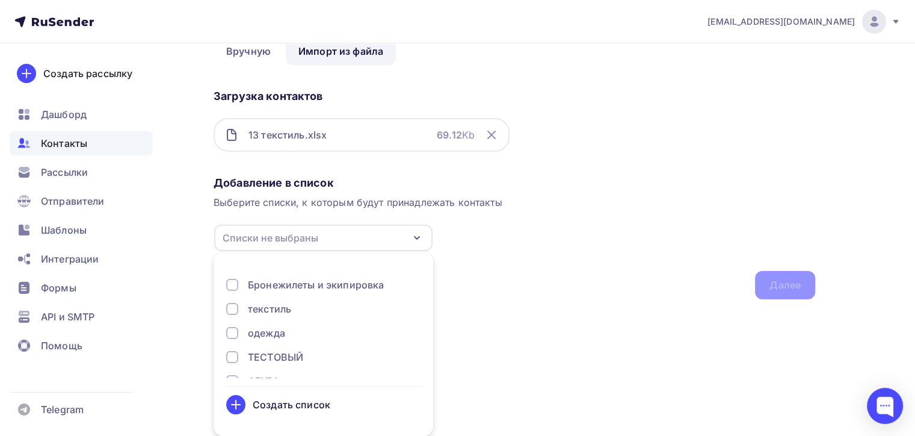
scroll to position [180, 0]
click at [275, 291] on div "текстиль" at bounding box center [269, 291] width 43 height 14
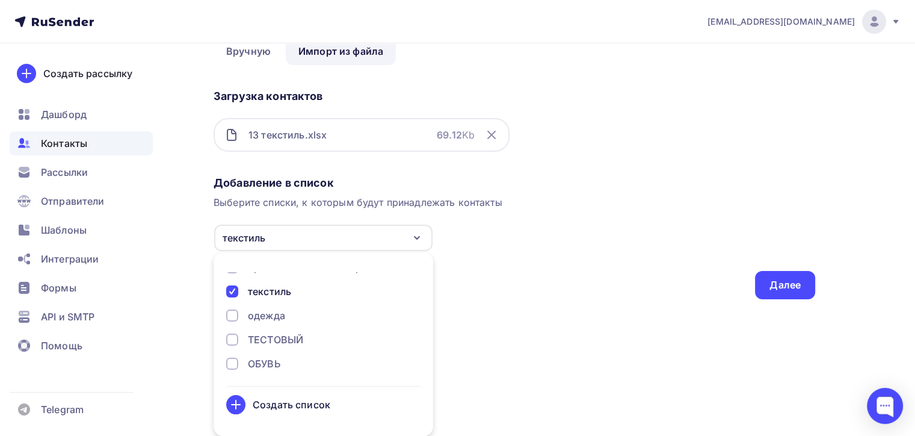
click at [667, 280] on div "Добавление в список Выберите списки, к которым будут принадлежать контакты текс…" at bounding box center [515, 235] width 602 height 128
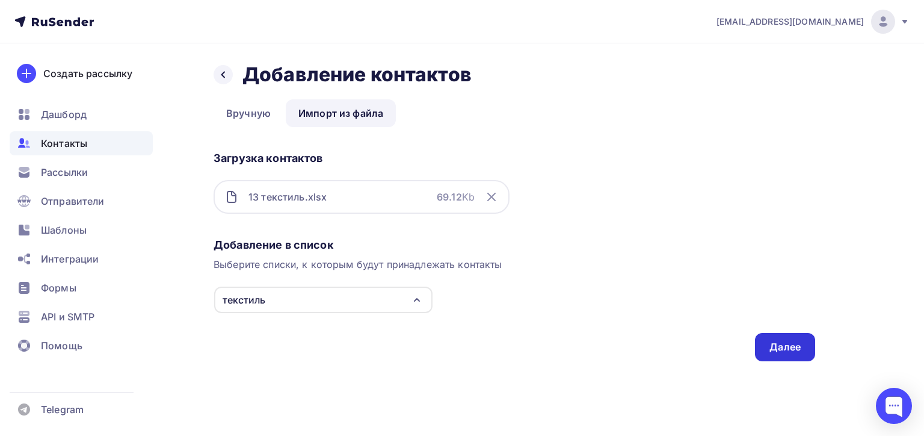
click at [767, 358] on div "Далее" at bounding box center [785, 347] width 60 height 28
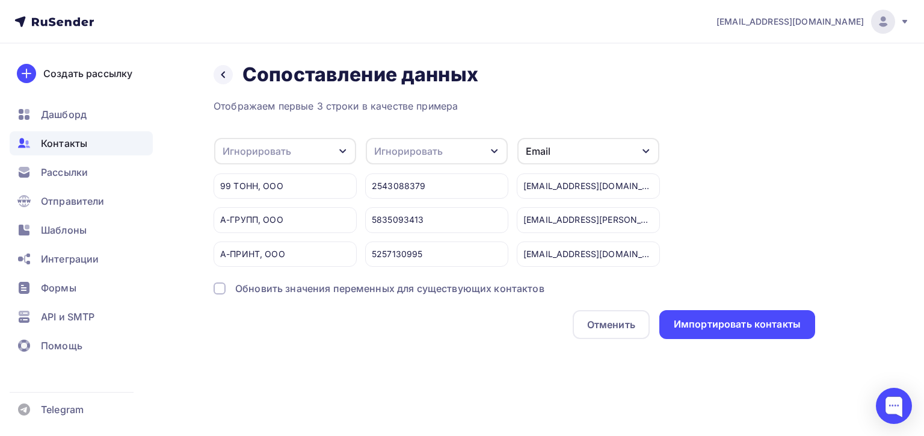
click at [306, 151] on div "Игнорировать" at bounding box center [285, 151] width 142 height 26
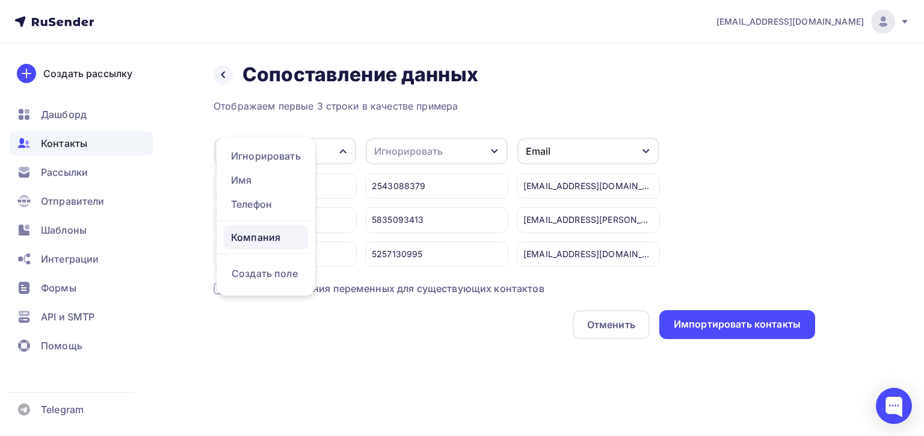
click at [280, 242] on div "Компания" at bounding box center [266, 237] width 70 height 14
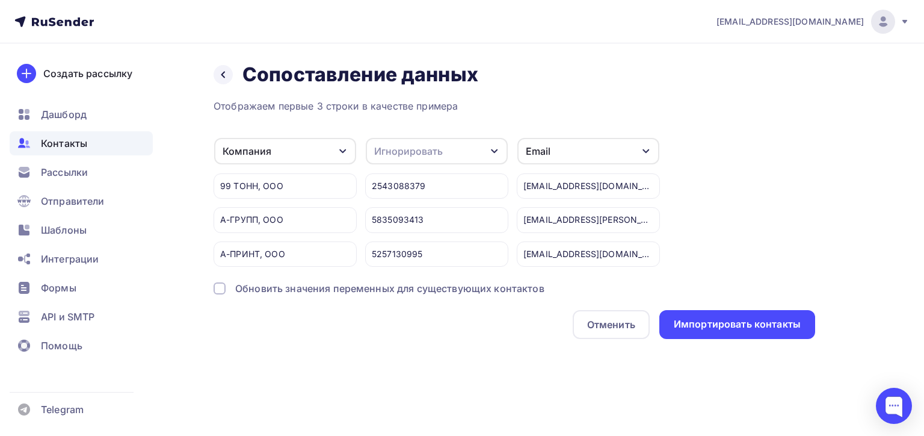
click at [404, 288] on div "Обновить значения переменных для существующих контактов" at bounding box center [389, 288] width 309 height 14
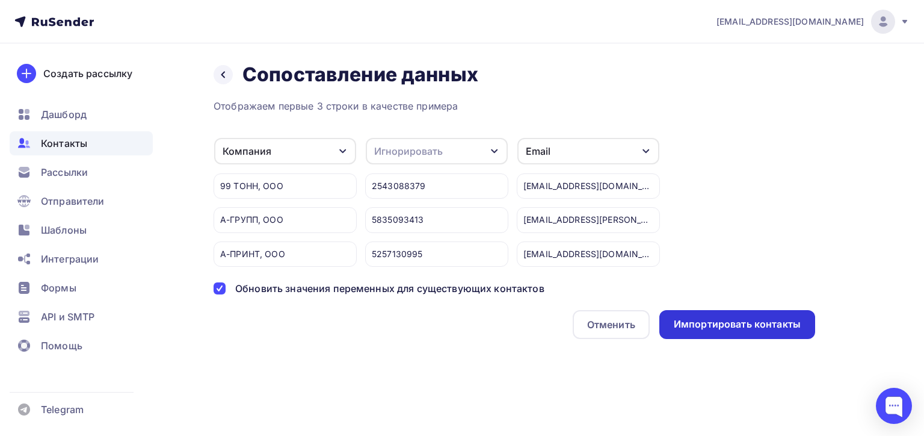
click at [720, 320] on div "Импортировать контакты" at bounding box center [737, 324] width 127 height 14
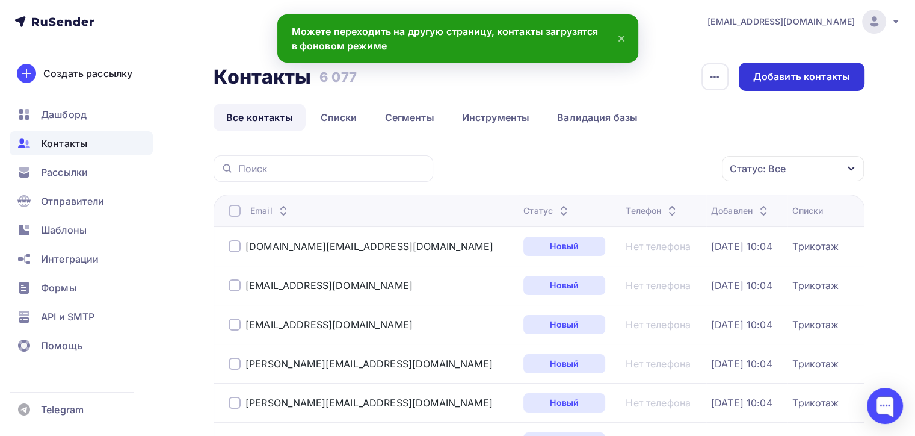
click at [840, 84] on div "Добавить контакты" at bounding box center [802, 77] width 126 height 28
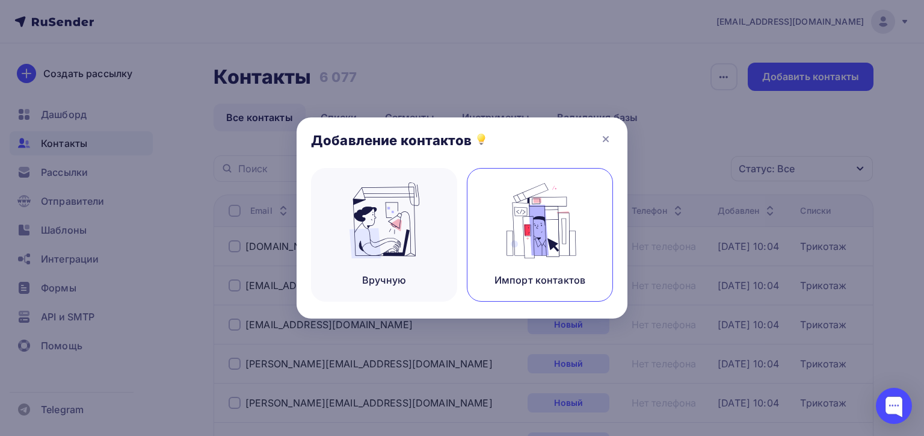
click at [529, 197] on img at bounding box center [540, 220] width 81 height 76
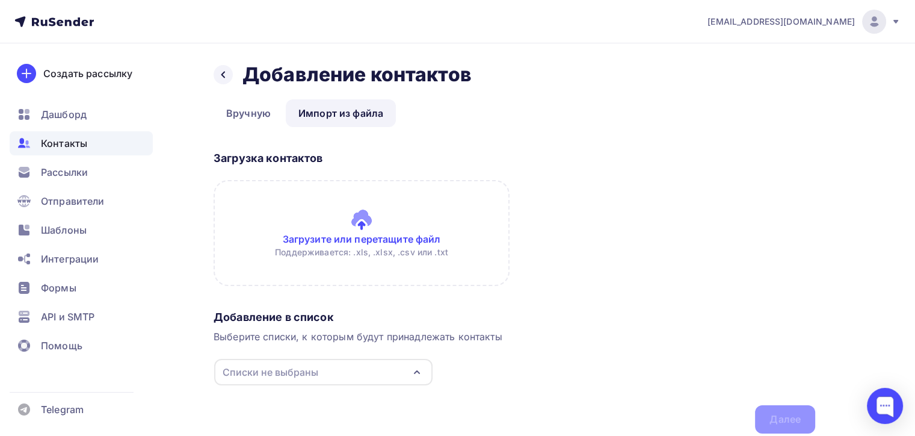
click at [343, 377] on div "Списки не выбраны" at bounding box center [323, 372] width 218 height 26
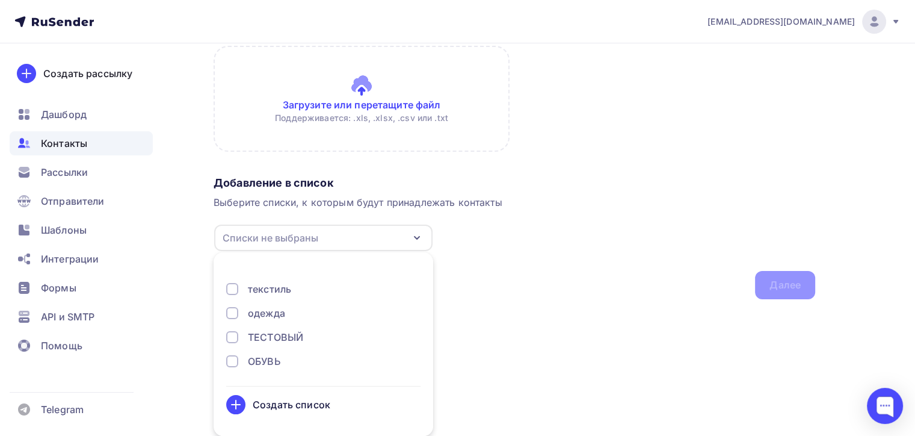
scroll to position [183, 0]
click at [233, 316] on div at bounding box center [232, 313] width 12 height 12
click at [528, 269] on div "Добавление в список Выберите списки, к которым будут принадлежать контакты одеж…" at bounding box center [515, 235] width 602 height 128
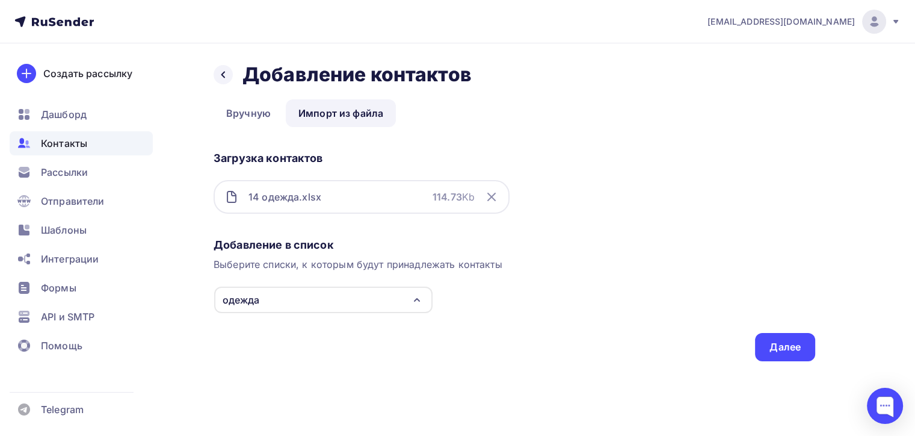
scroll to position [0, 0]
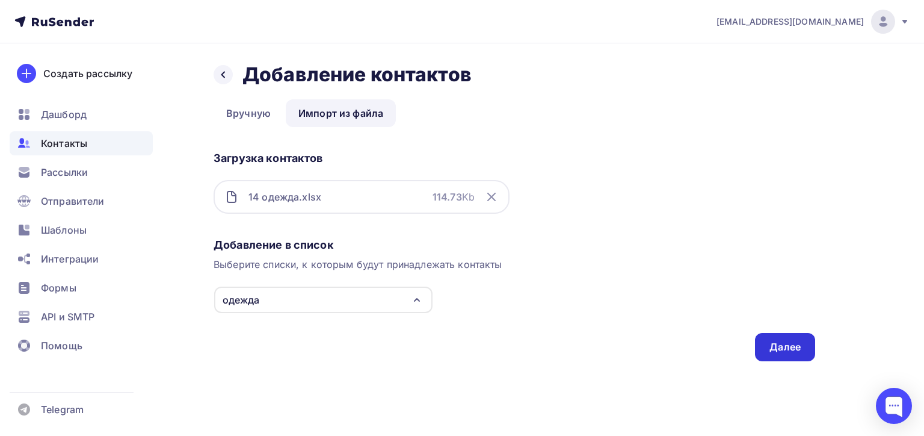
click at [758, 338] on div "Далее" at bounding box center [785, 347] width 60 height 28
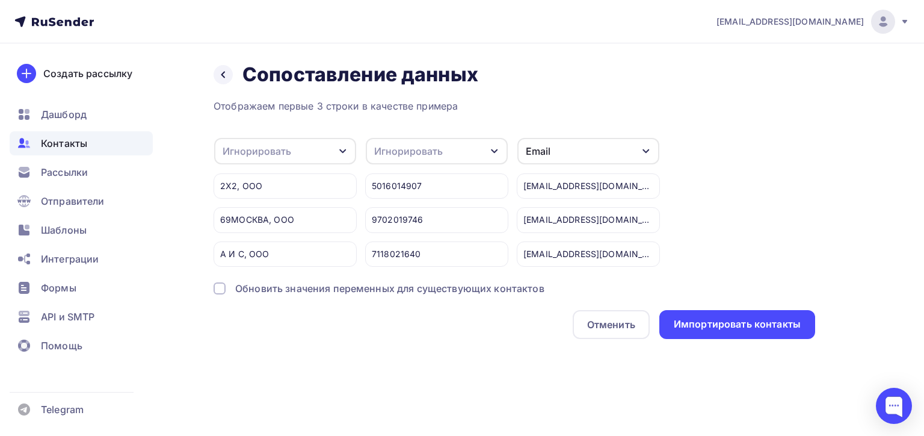
click at [285, 153] on div "Игнорировать" at bounding box center [257, 151] width 69 height 14
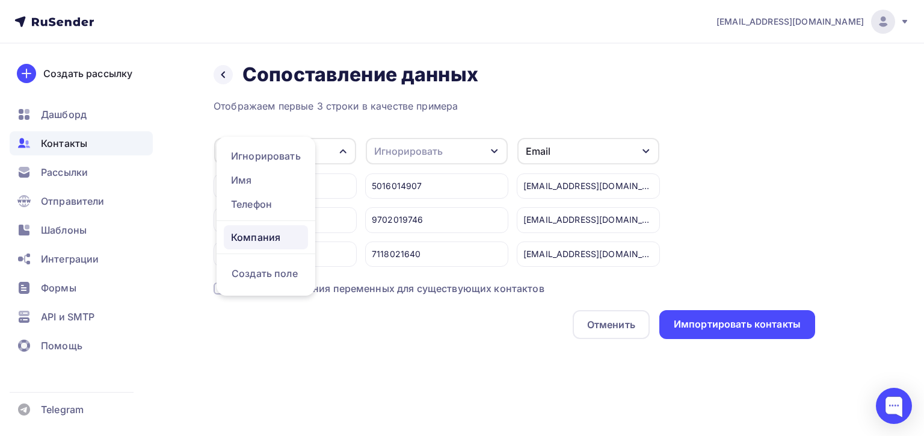
click at [292, 239] on div "Компания" at bounding box center [266, 237] width 70 height 14
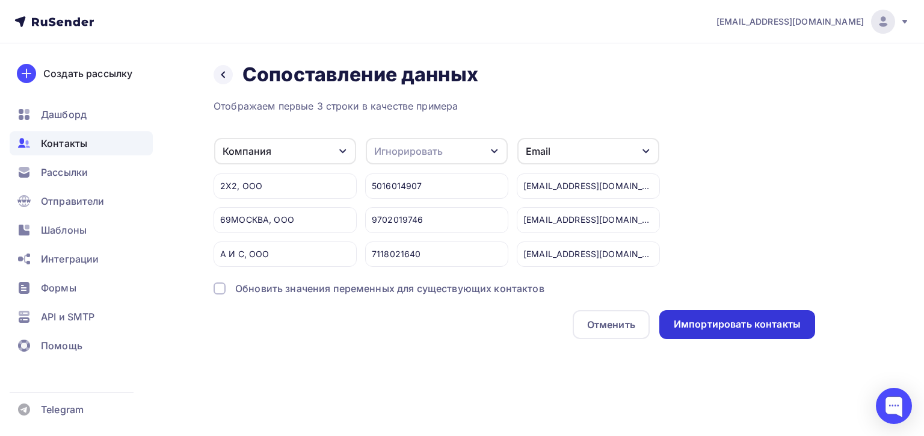
click at [771, 328] on div "Импортировать контакты" at bounding box center [737, 324] width 127 height 14
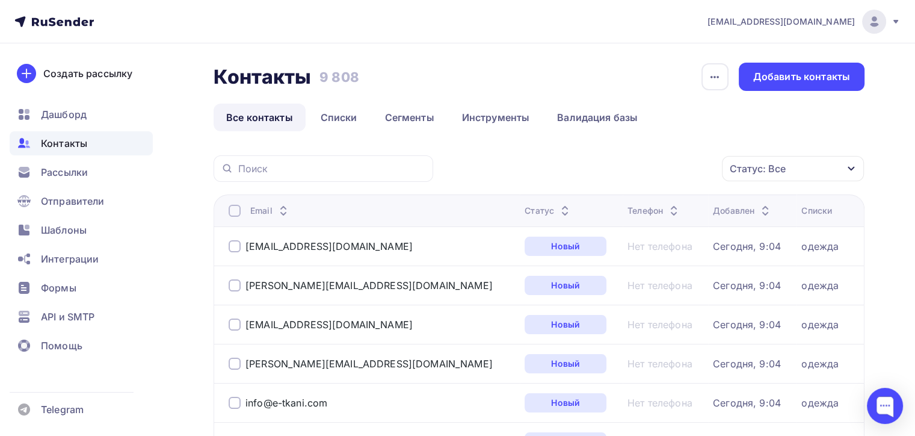
click at [889, 21] on div "[EMAIL_ADDRESS][DOMAIN_NAME]" at bounding box center [804, 22] width 193 height 24
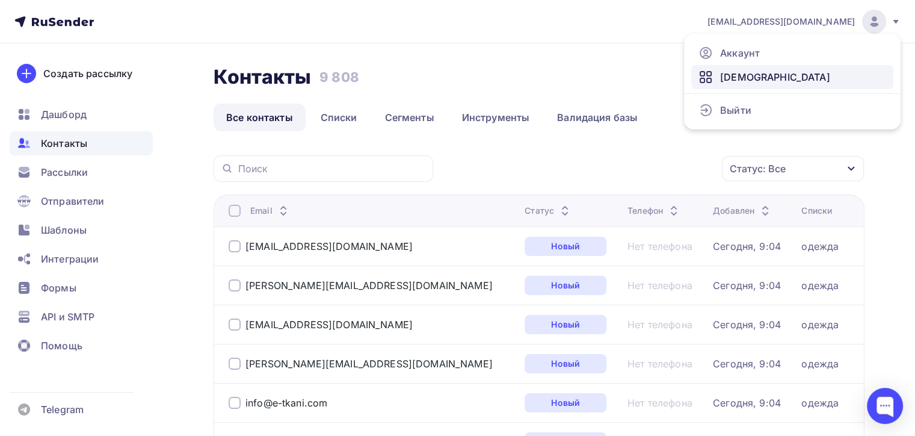
click at [779, 83] on link "[DEMOGRAPHIC_DATA]" at bounding box center [792, 77] width 202 height 24
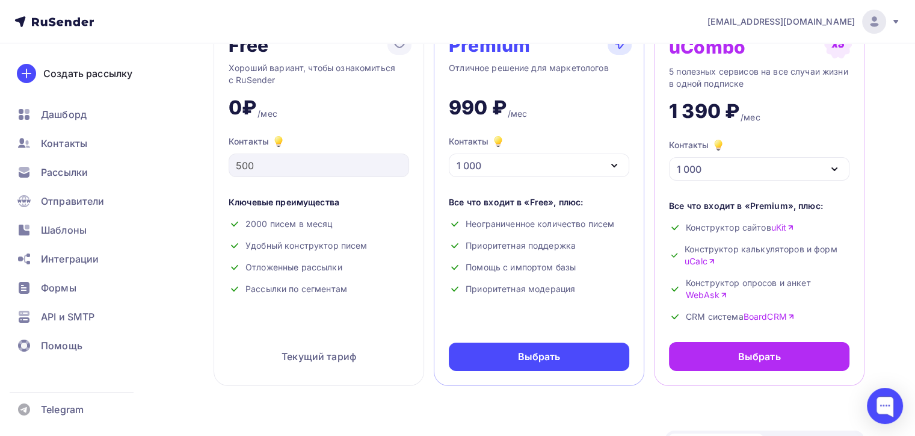
scroll to position [120, 0]
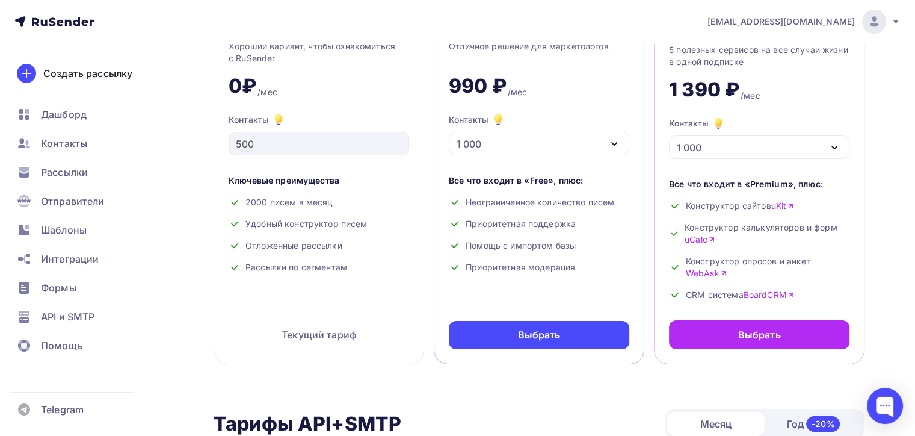
click at [558, 149] on div "1 000" at bounding box center [539, 143] width 180 height 23
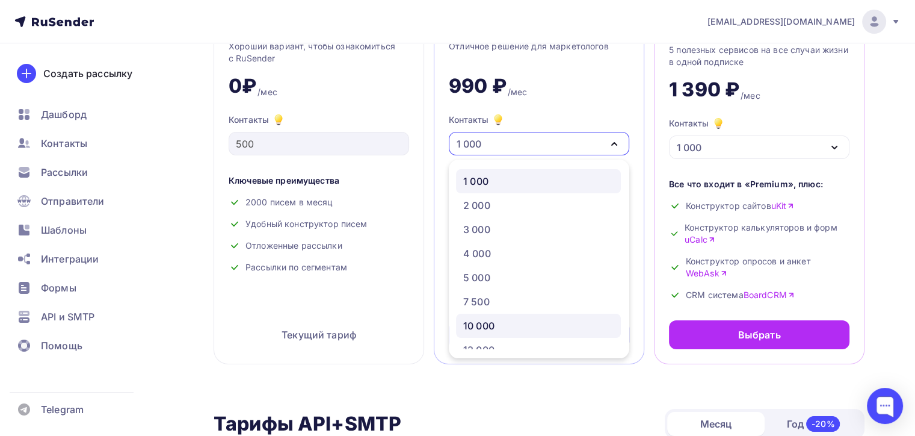
click at [529, 324] on div "10 000" at bounding box center [538, 325] width 150 height 14
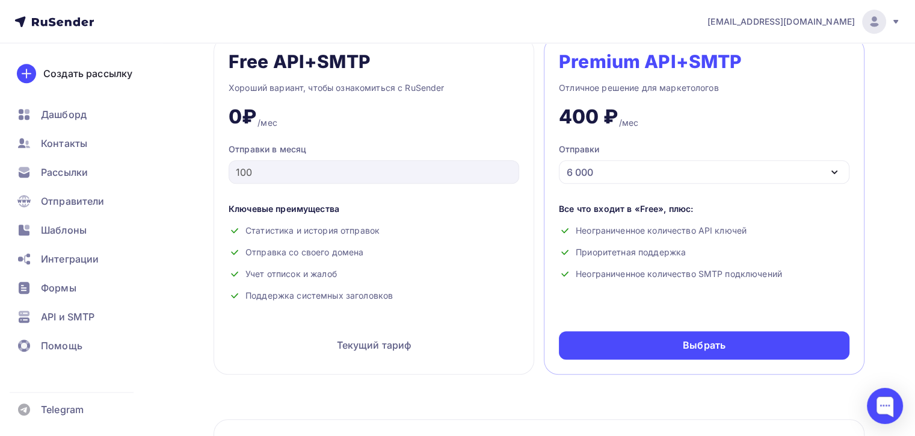
scroll to position [481, 0]
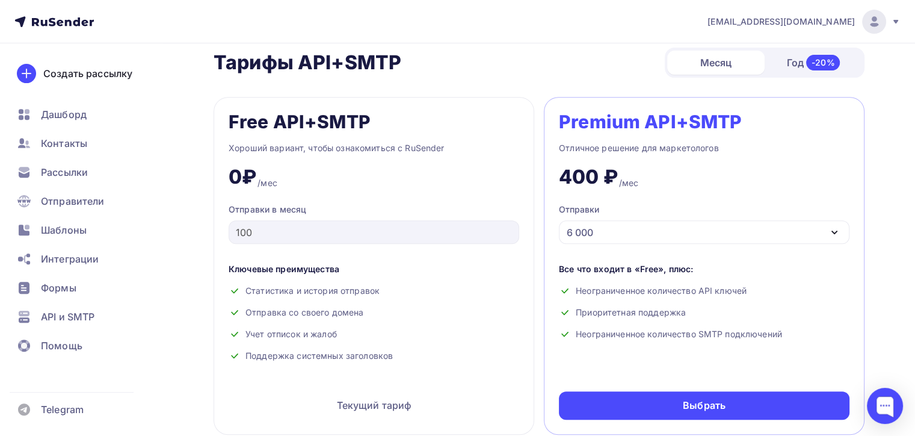
click at [617, 236] on div "6 000" at bounding box center [704, 231] width 291 height 23
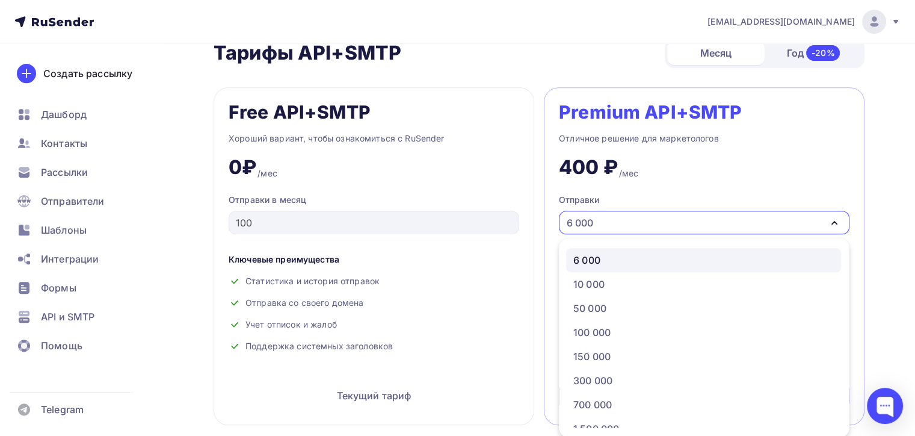
click at [617, 236] on div "Premium API+SMTP Отличное решение для маркетологов 400 ₽ /мес Отправки 6 000 6 …" at bounding box center [704, 256] width 321 height 338
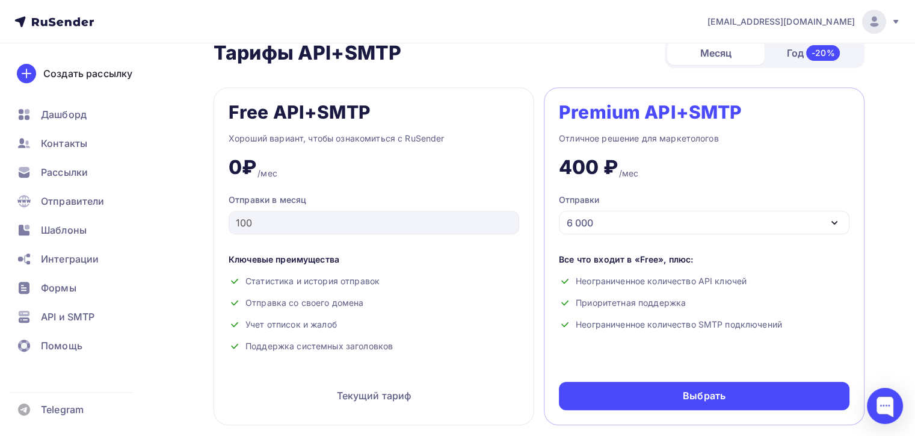
click at [617, 236] on div "Premium API+SMTP Отличное решение для маркетологов 400 ₽ /мес Отправки 6 000 6 …" at bounding box center [704, 256] width 321 height 338
click at [616, 230] on div "6 000" at bounding box center [704, 222] width 291 height 23
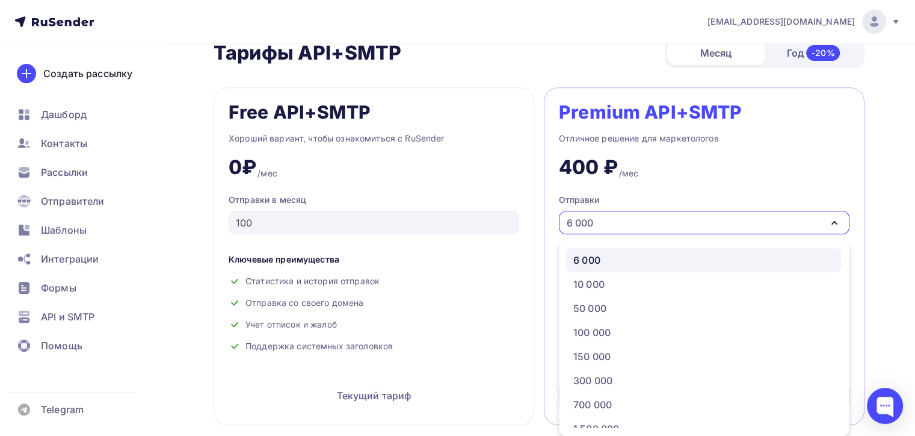
click at [611, 231] on div "6 000" at bounding box center [704, 222] width 291 height 23
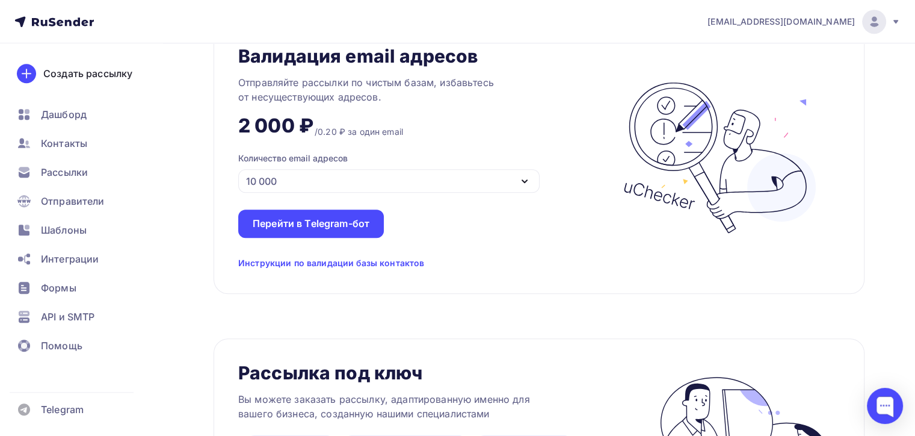
scroll to position [852, 0]
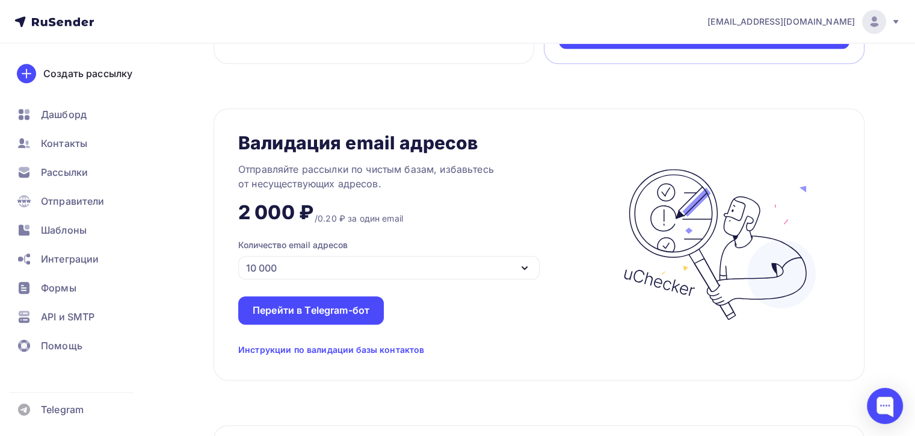
click at [396, 347] on div "Инструкции по валидации базы контактов" at bounding box center [331, 350] width 186 height 12
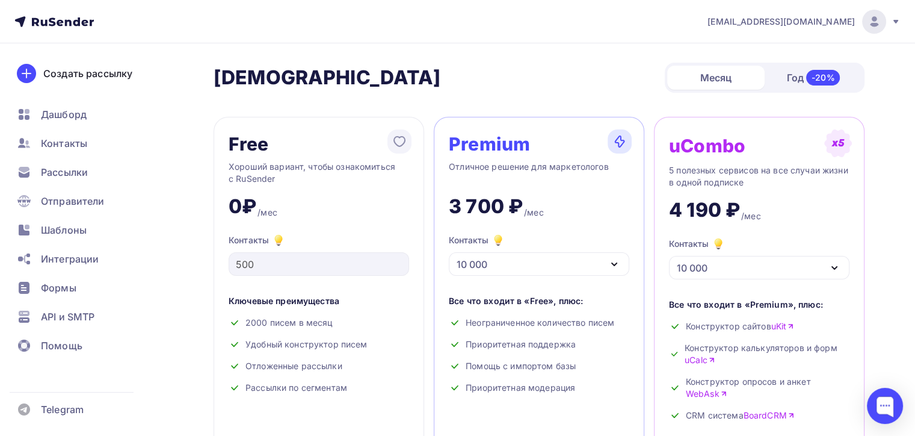
scroll to position [0, 0]
click at [787, 78] on div "Год -20%" at bounding box center [813, 77] width 97 height 25
click at [737, 82] on div "Месяц" at bounding box center [715, 78] width 97 height 24
click at [797, 69] on div "Год -20%" at bounding box center [813, 77] width 97 height 25
click at [714, 87] on div "Месяц" at bounding box center [715, 78] width 97 height 24
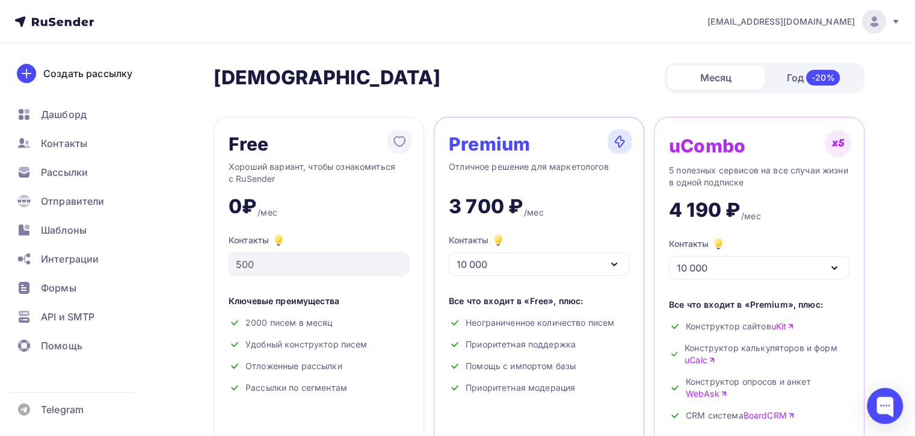
click at [793, 73] on div "Год -20%" at bounding box center [813, 77] width 97 height 25
click at [735, 84] on div "Месяц" at bounding box center [715, 78] width 97 height 24
click at [796, 78] on div "Год -20%" at bounding box center [813, 77] width 97 height 25
click at [743, 72] on div "Месяц" at bounding box center [715, 78] width 97 height 24
click at [807, 20] on span "naduvaev1@gmail.com" at bounding box center [781, 22] width 147 height 12
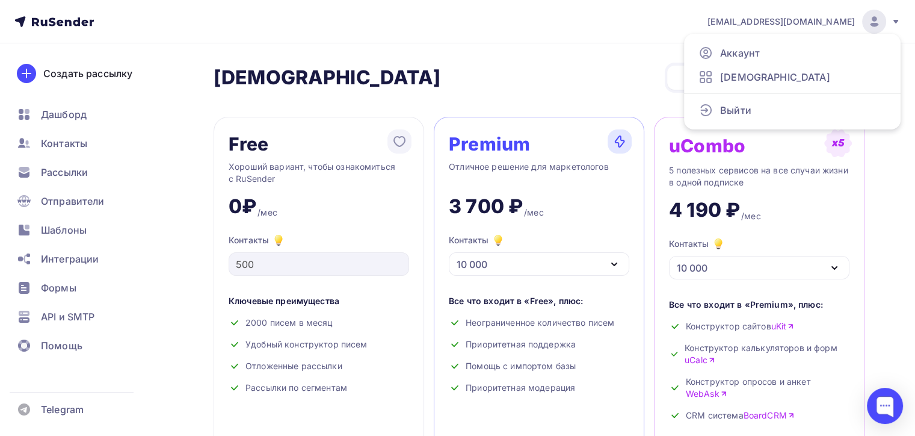
click at [807, 20] on span "naduvaev1@gmail.com" at bounding box center [781, 22] width 147 height 12
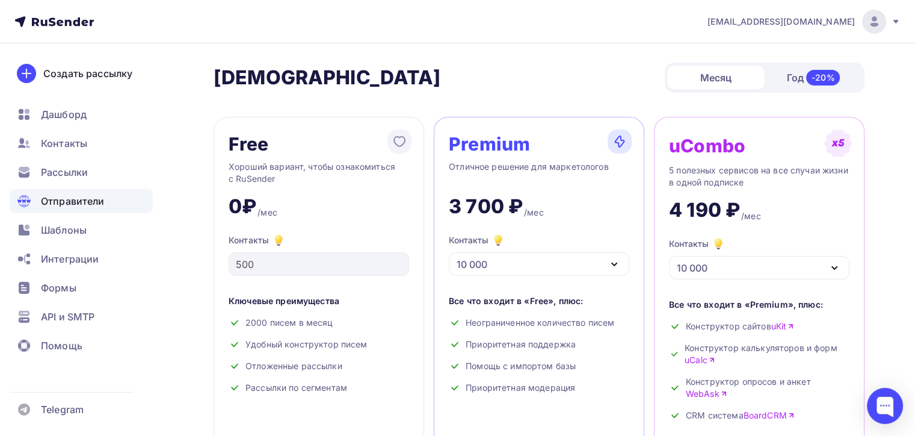
click at [91, 209] on div "Отправители" at bounding box center [81, 201] width 143 height 24
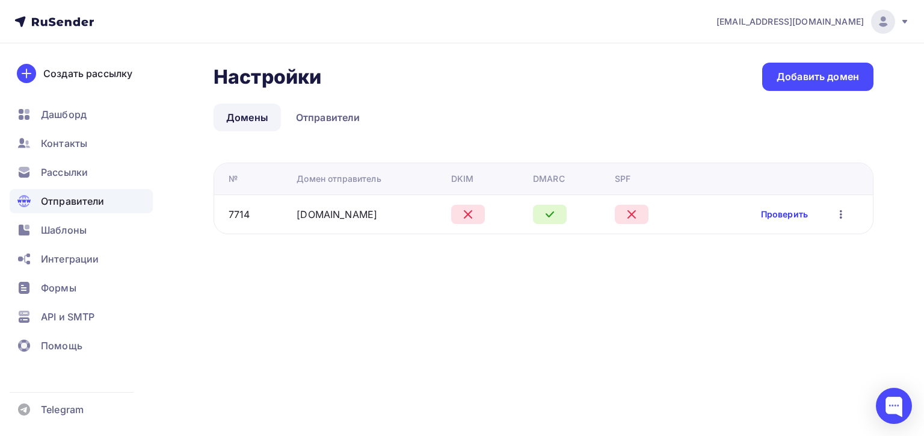
click at [765, 213] on link "Проверить" at bounding box center [784, 214] width 47 height 12
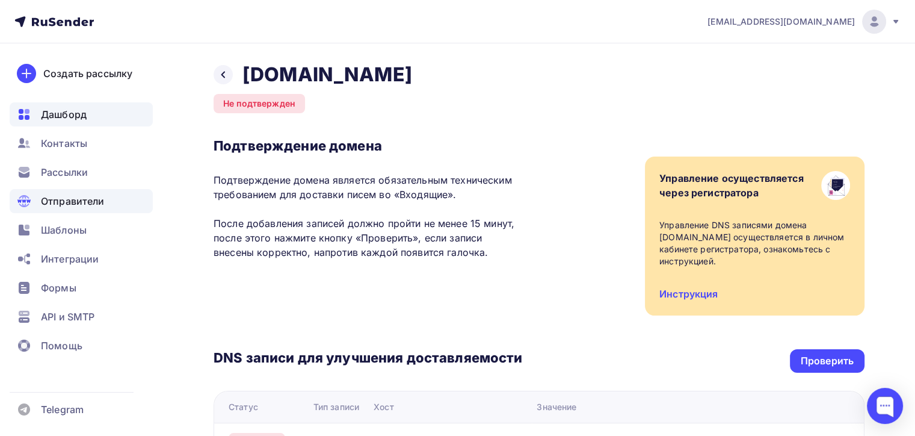
click at [57, 108] on span "Дашборд" at bounding box center [64, 114] width 46 height 14
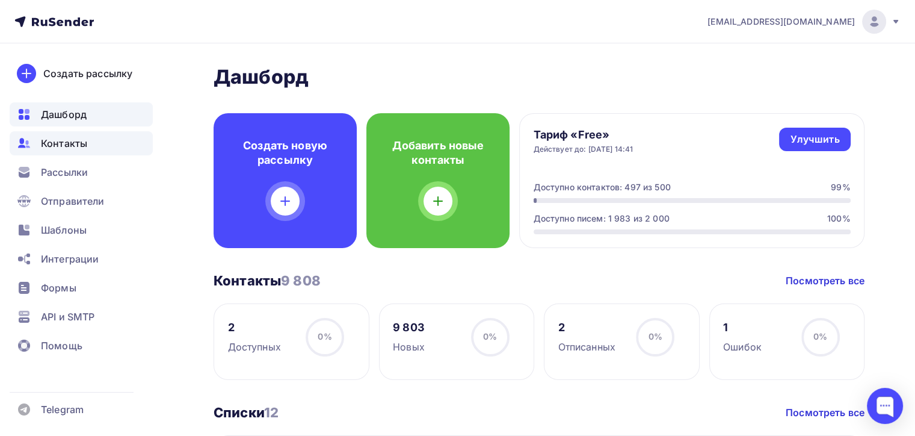
click at [64, 148] on span "Контакты" at bounding box center [64, 143] width 46 height 14
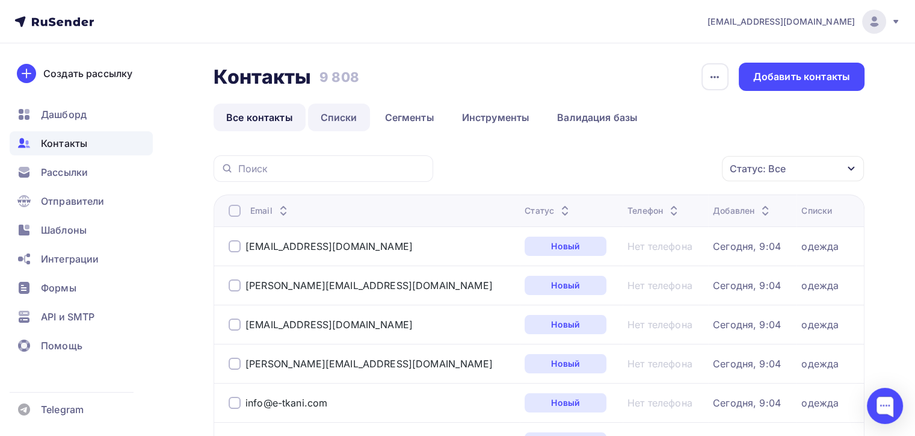
click at [327, 109] on link "Списки" at bounding box center [339, 117] width 62 height 28
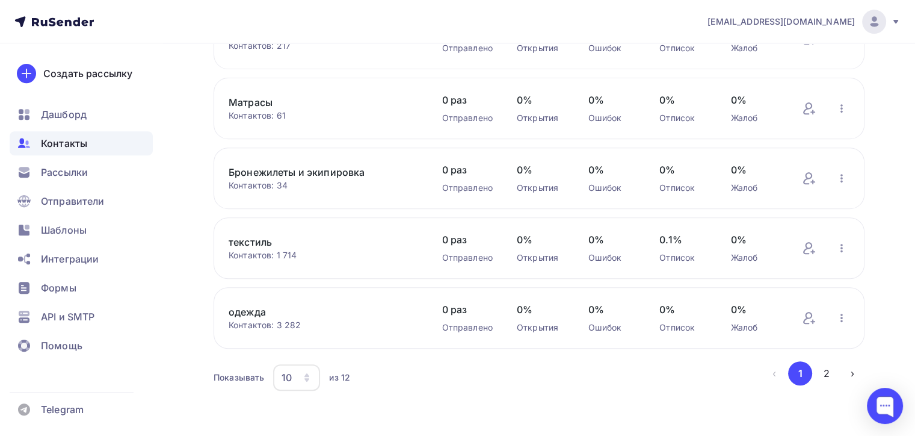
scroll to position [495, 0]
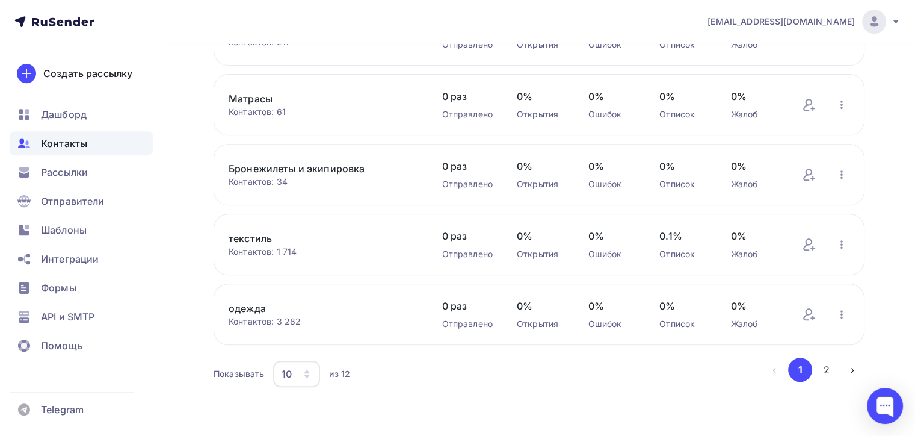
click at [306, 378] on div "10" at bounding box center [296, 373] width 47 height 26
click at [294, 314] on div "50" at bounding box center [345, 310] width 116 height 14
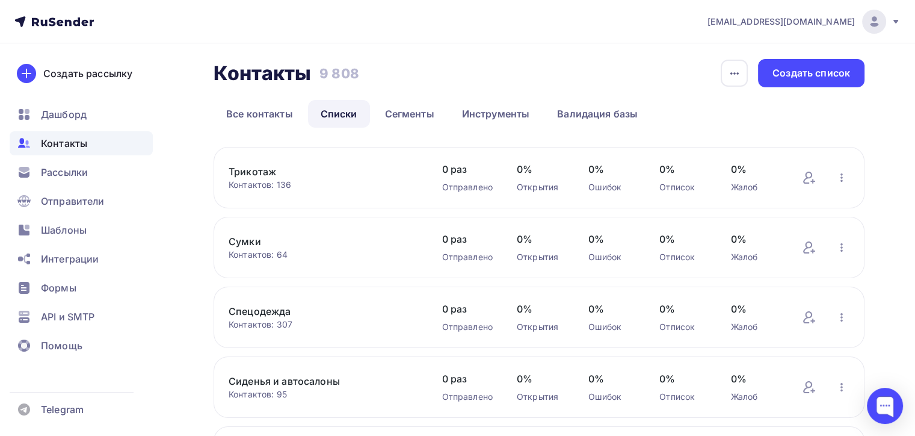
scroll to position [0, 0]
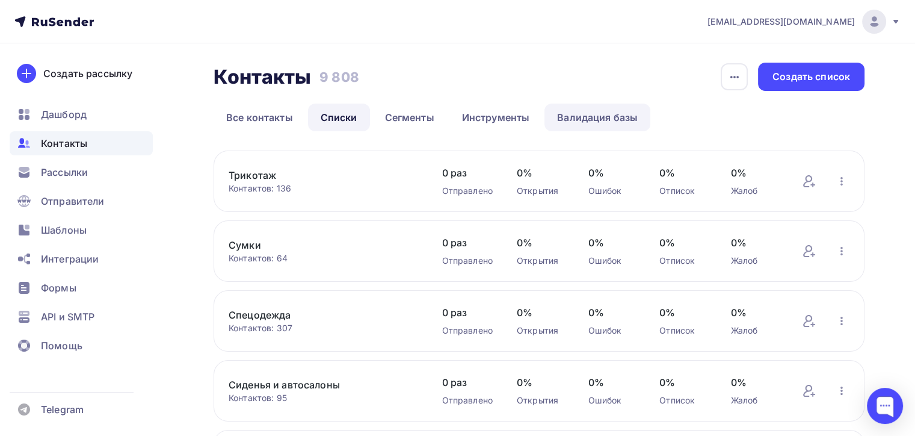
click at [573, 119] on link "Валидация базы" at bounding box center [597, 117] width 106 height 28
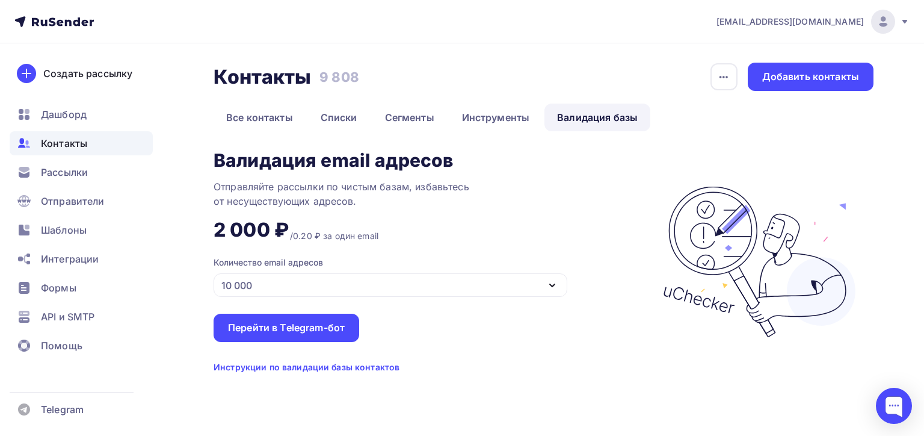
click at [320, 364] on div "Инструкции по валидации базы контактов" at bounding box center [307, 367] width 186 height 12
click at [80, 114] on span "Дашборд" at bounding box center [64, 114] width 46 height 14
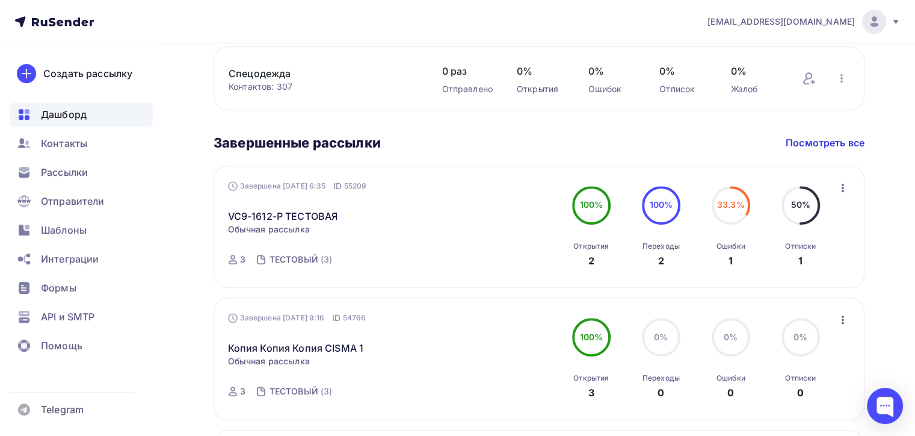
scroll to position [902, 0]
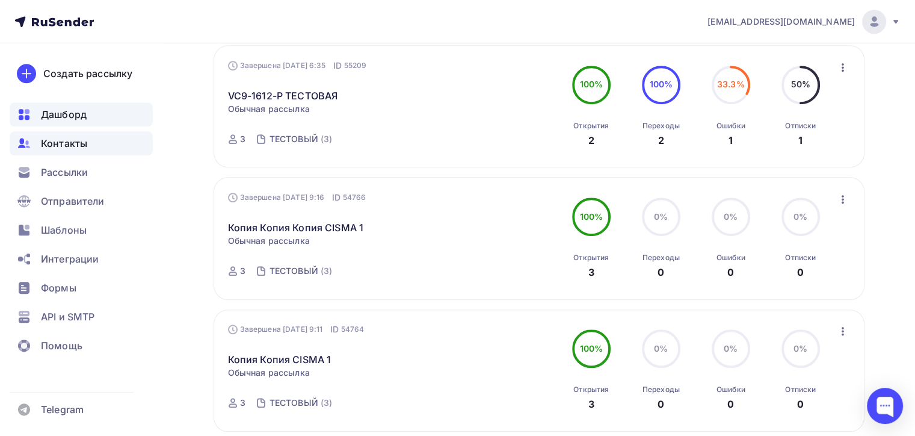
click at [116, 140] on div "Контакты" at bounding box center [81, 143] width 143 height 24
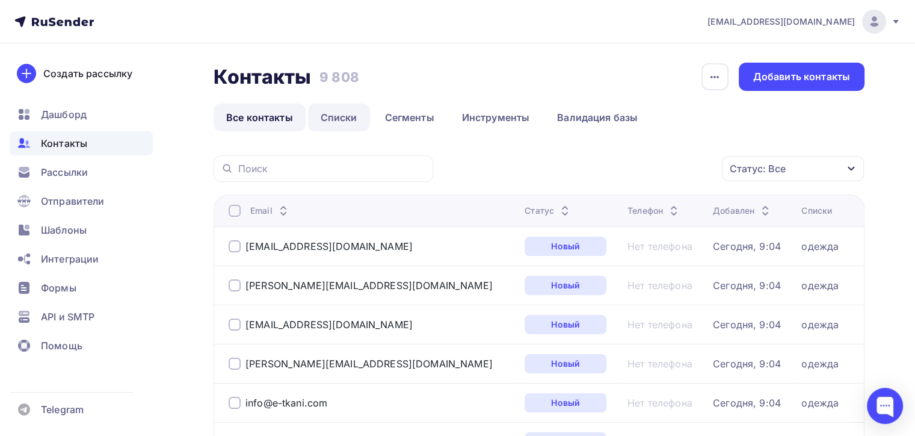
click at [356, 116] on link "Списки" at bounding box center [339, 117] width 62 height 28
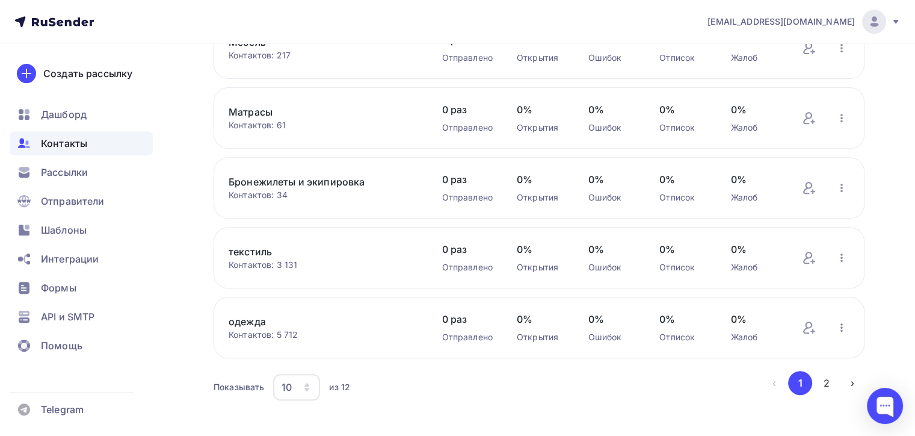
scroll to position [495, 0]
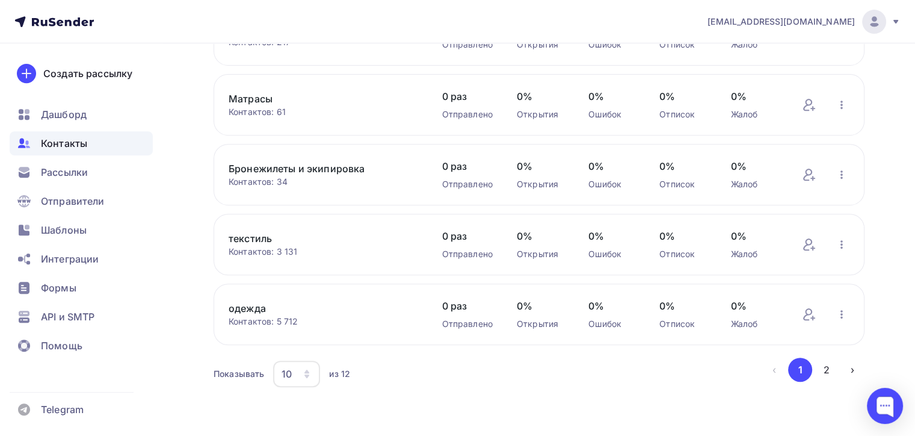
click at [306, 376] on div "10" at bounding box center [296, 373] width 47 height 26
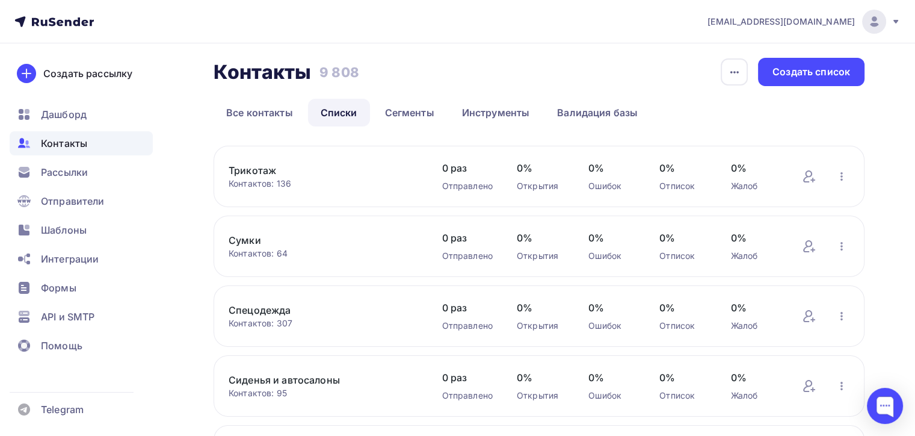
scroll to position [0, 0]
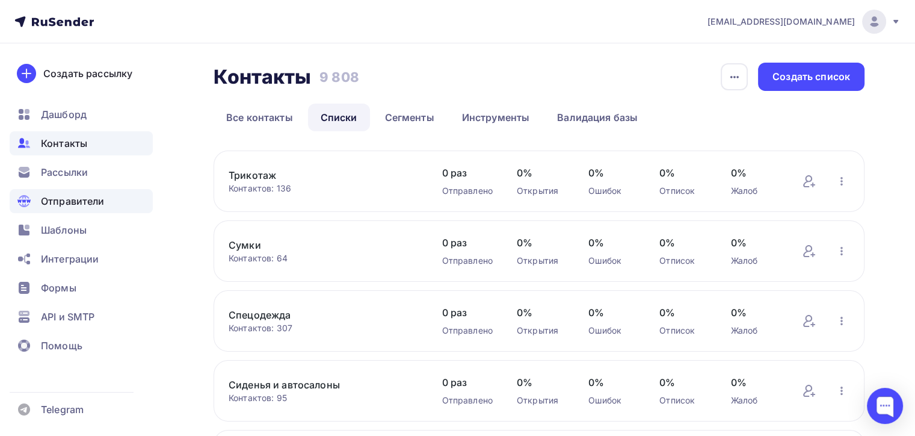
click at [96, 195] on span "Отправители" at bounding box center [73, 201] width 64 height 14
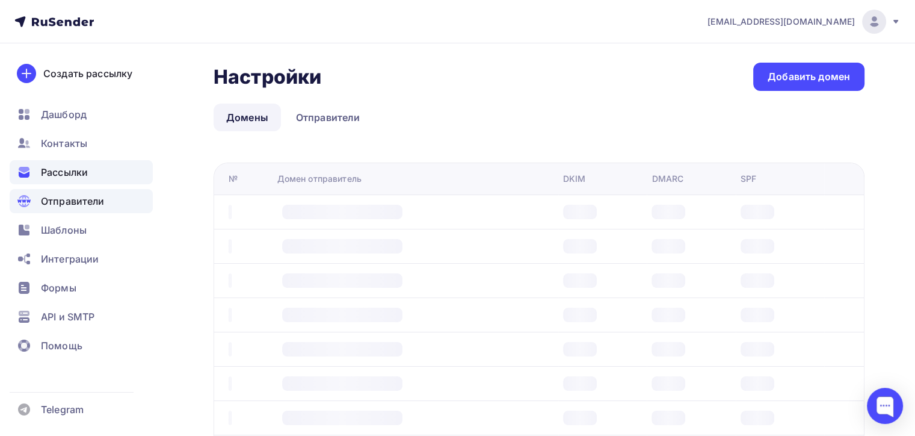
click at [91, 174] on div "Рассылки" at bounding box center [81, 172] width 143 height 24
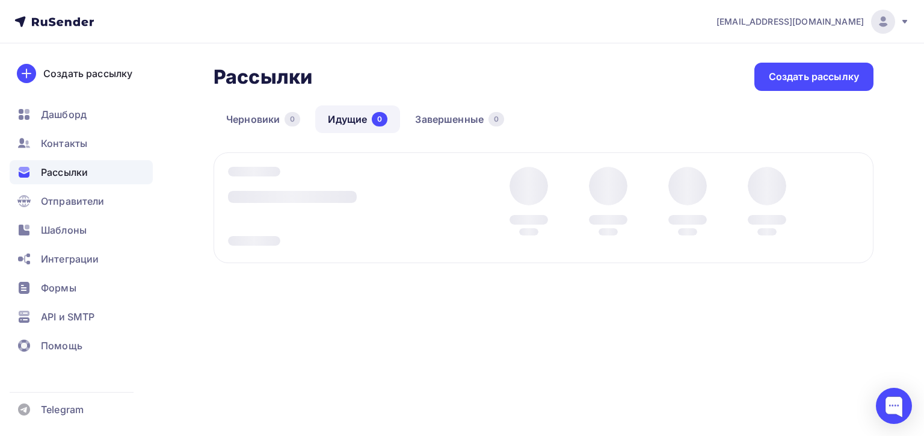
click at [594, 105] on div "Рассылки Рассылки Создать рассылку Черновики 0 Идущие 0 Завершенные 0 Идущие 0 …" at bounding box center [544, 197] width 660 height 269
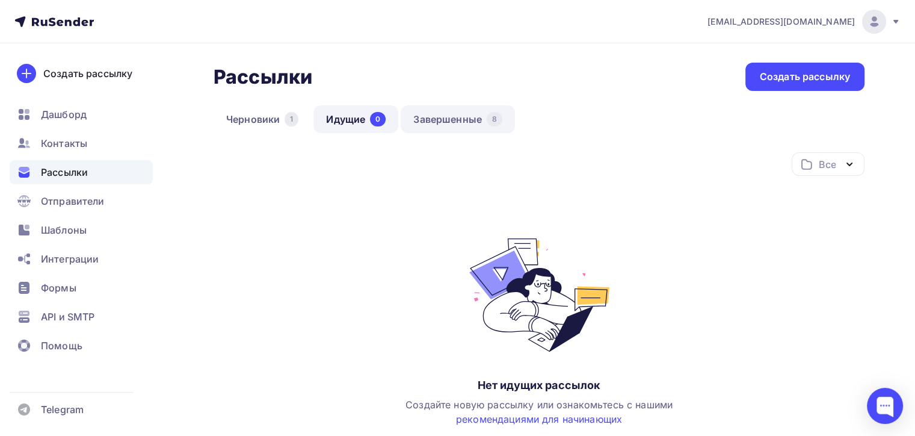
drag, startPoint x: 462, startPoint y: 103, endPoint x: 461, endPoint y: 109, distance: 6.0
click at [461, 109] on div "Рассылки Рассылки Создать рассылку Черновики 1 Идущие 0 Завершенные 8 Идущие 0 …" at bounding box center [539, 292] width 651 height 459
click at [464, 116] on link "Завершенные 8" at bounding box center [458, 119] width 114 height 28
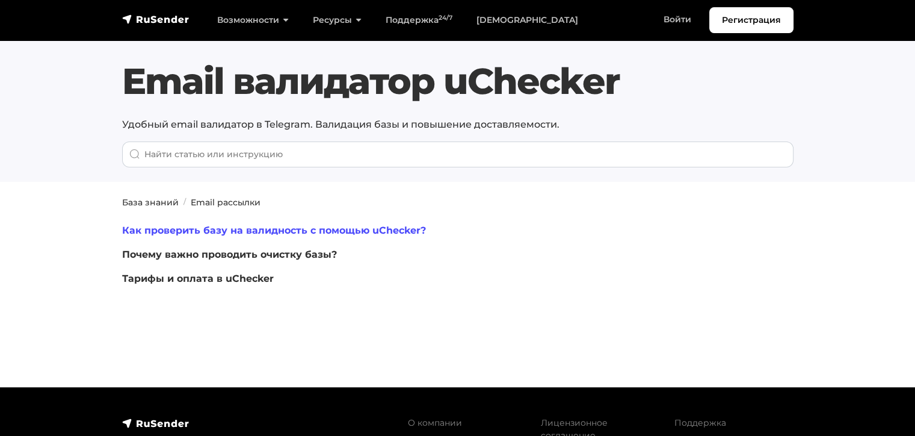
click at [307, 230] on link "Как проверить базу на валидность с помощью uChecker?" at bounding box center [274, 229] width 304 height 11
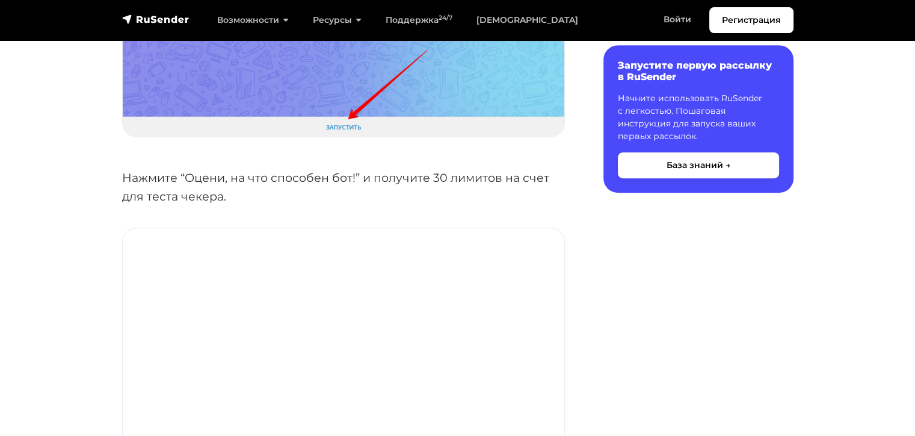
scroll to position [421, 0]
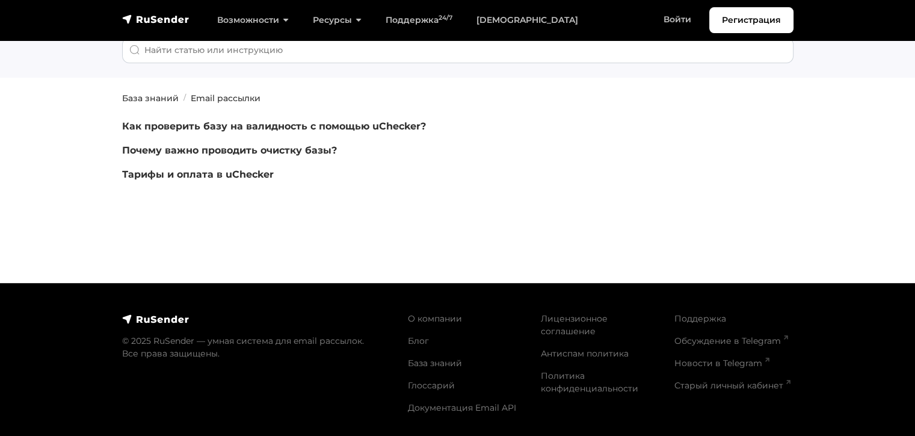
scroll to position [106, 0]
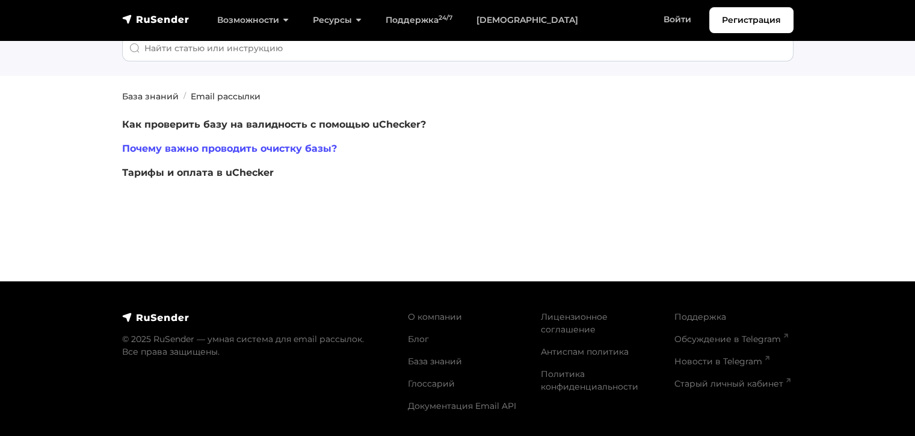
click at [208, 148] on link "Почему важно проводить очистку базы?" at bounding box center [229, 148] width 215 height 11
